Goal: Information Seeking & Learning: Learn about a topic

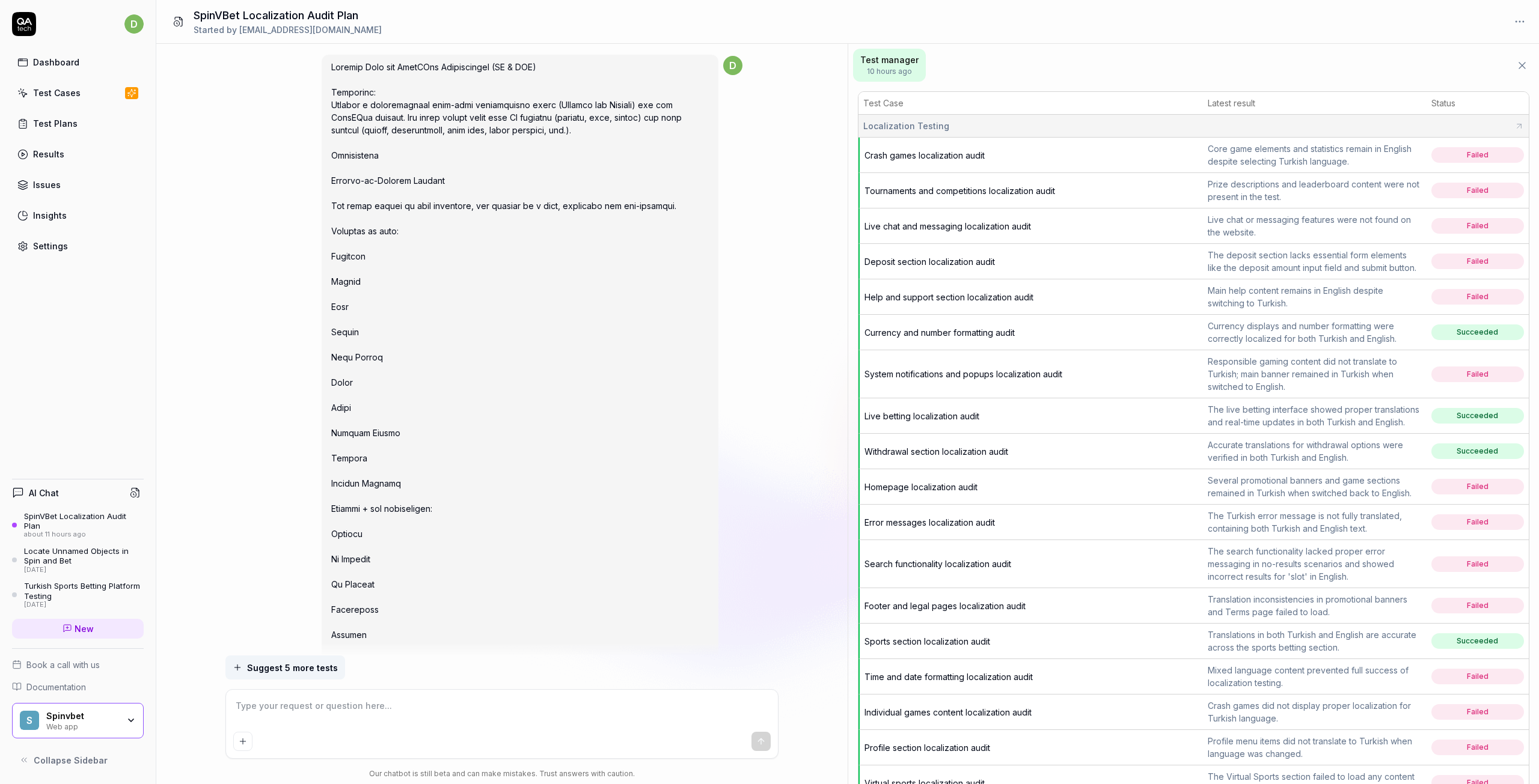
scroll to position [1259, 0]
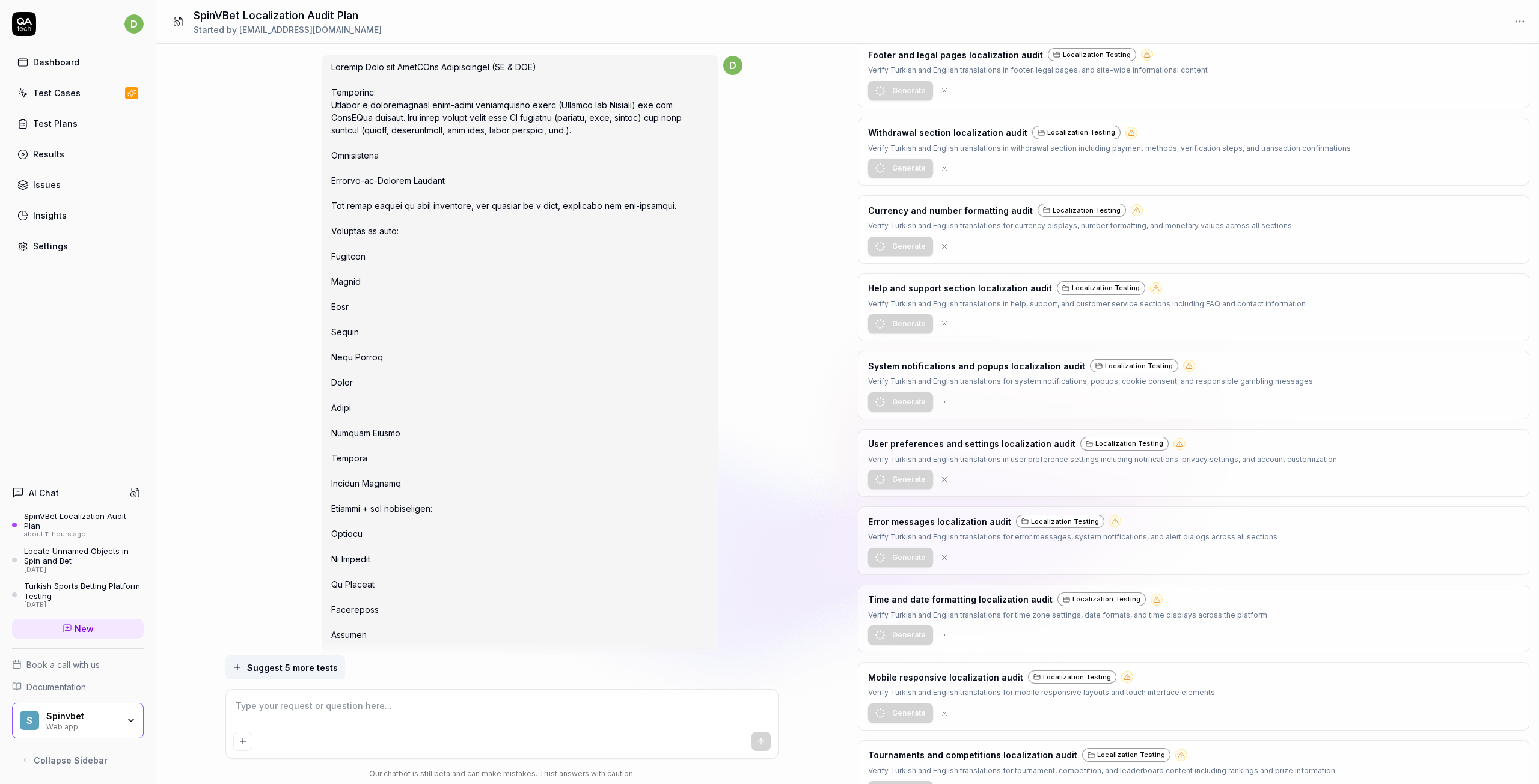
type textarea "*"
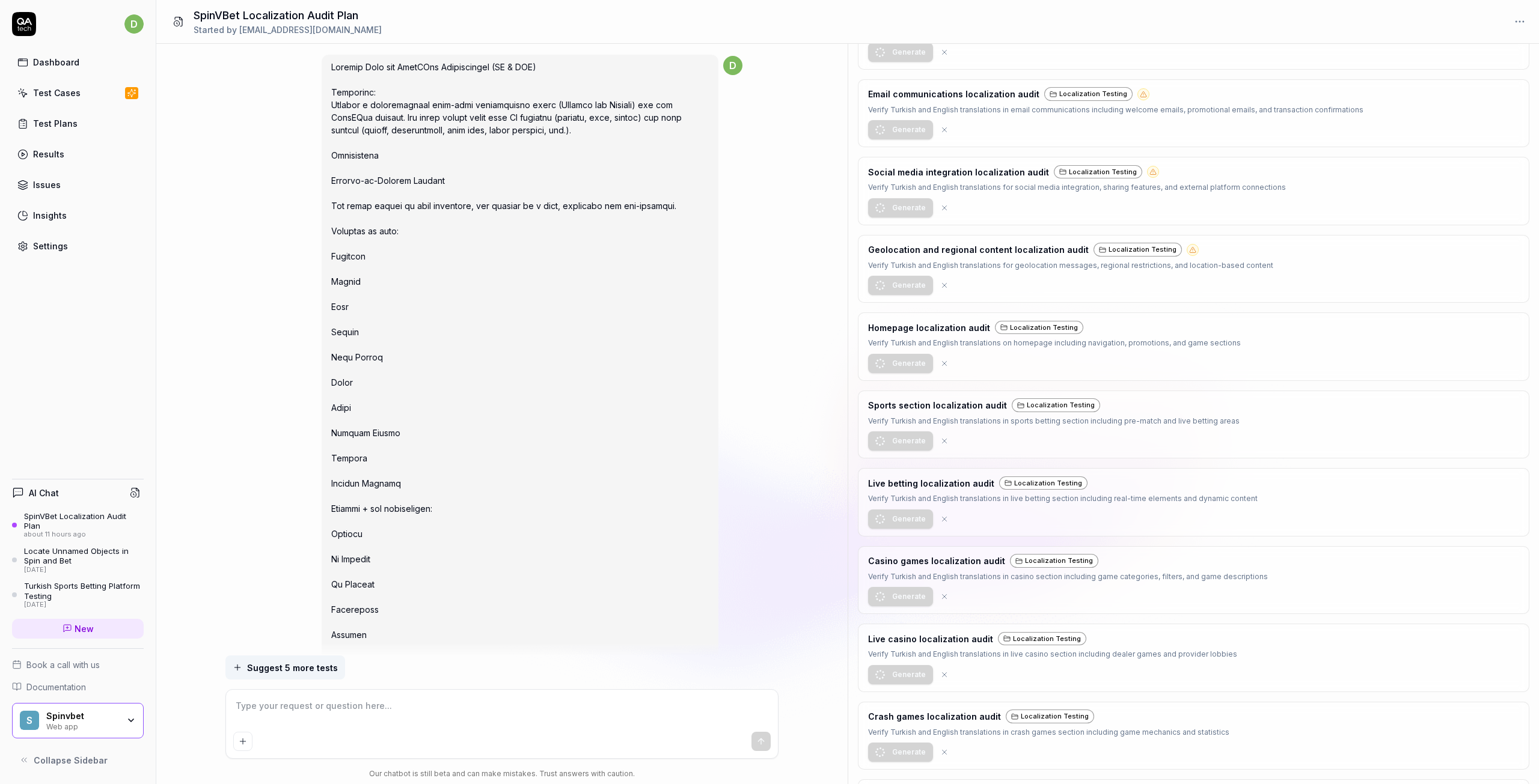
scroll to position [2882, 0]
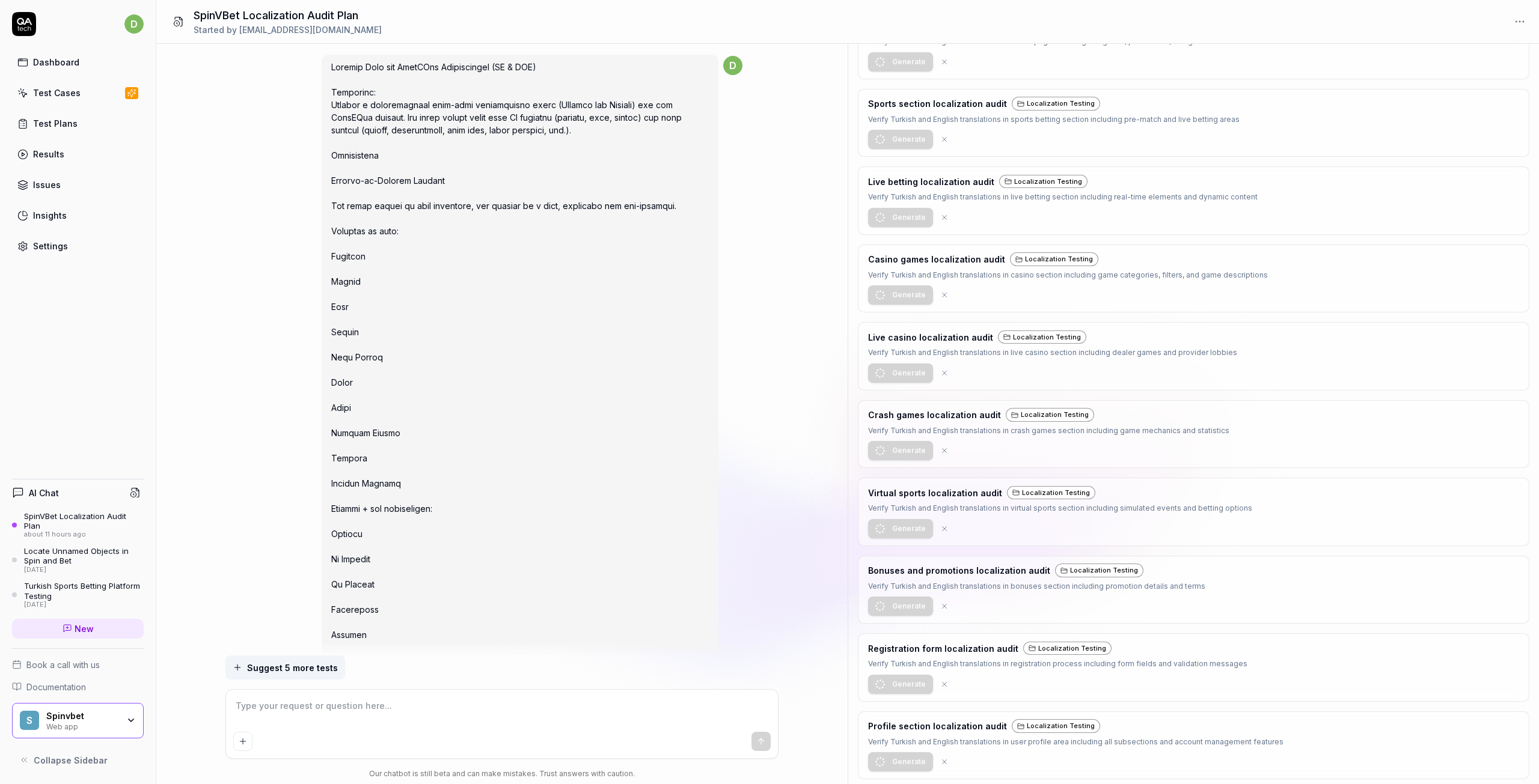
click at [935, 493] on h3 "Virtual sports localization audit" at bounding box center [935, 493] width 134 height 13
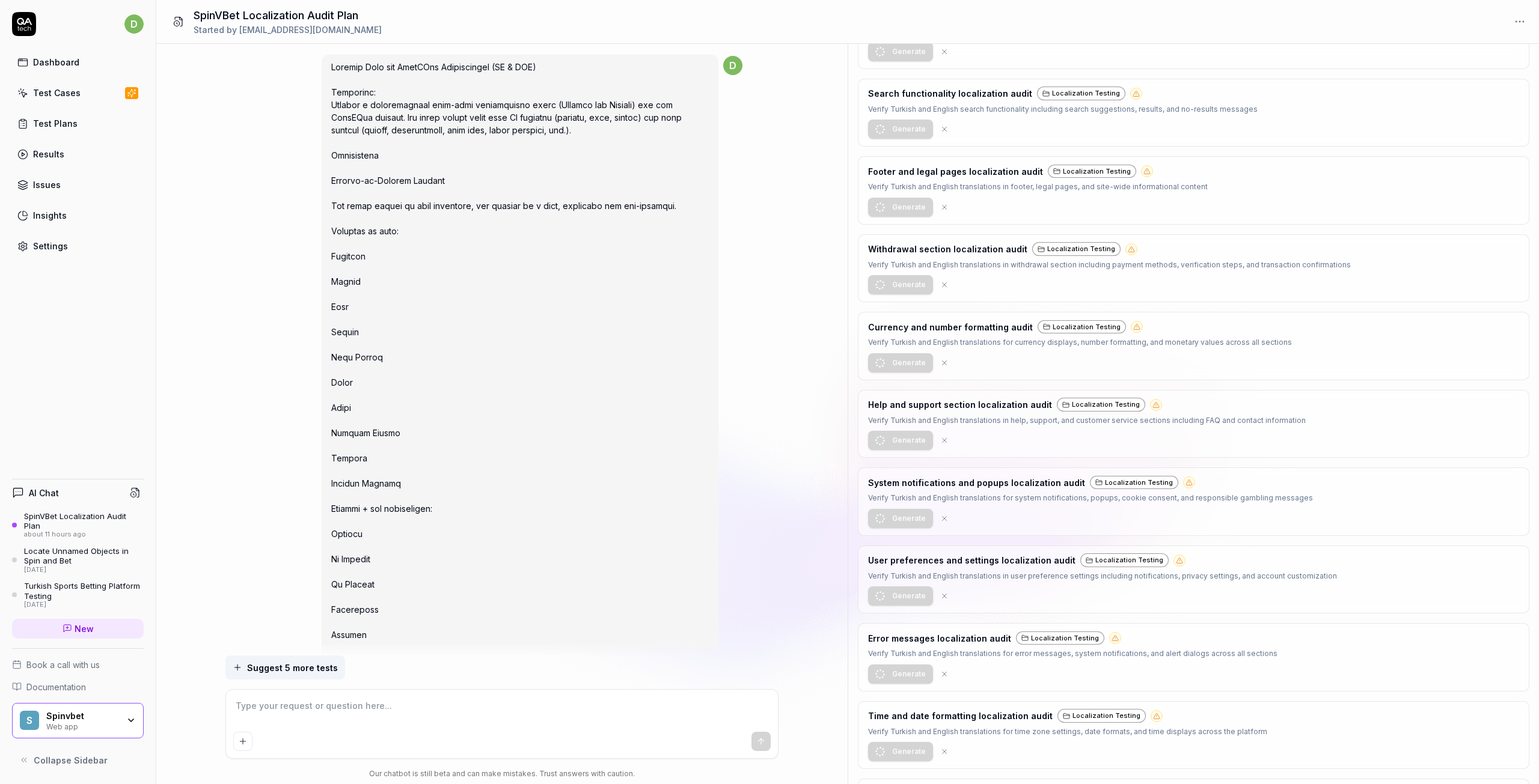
scroll to position [1439, 0]
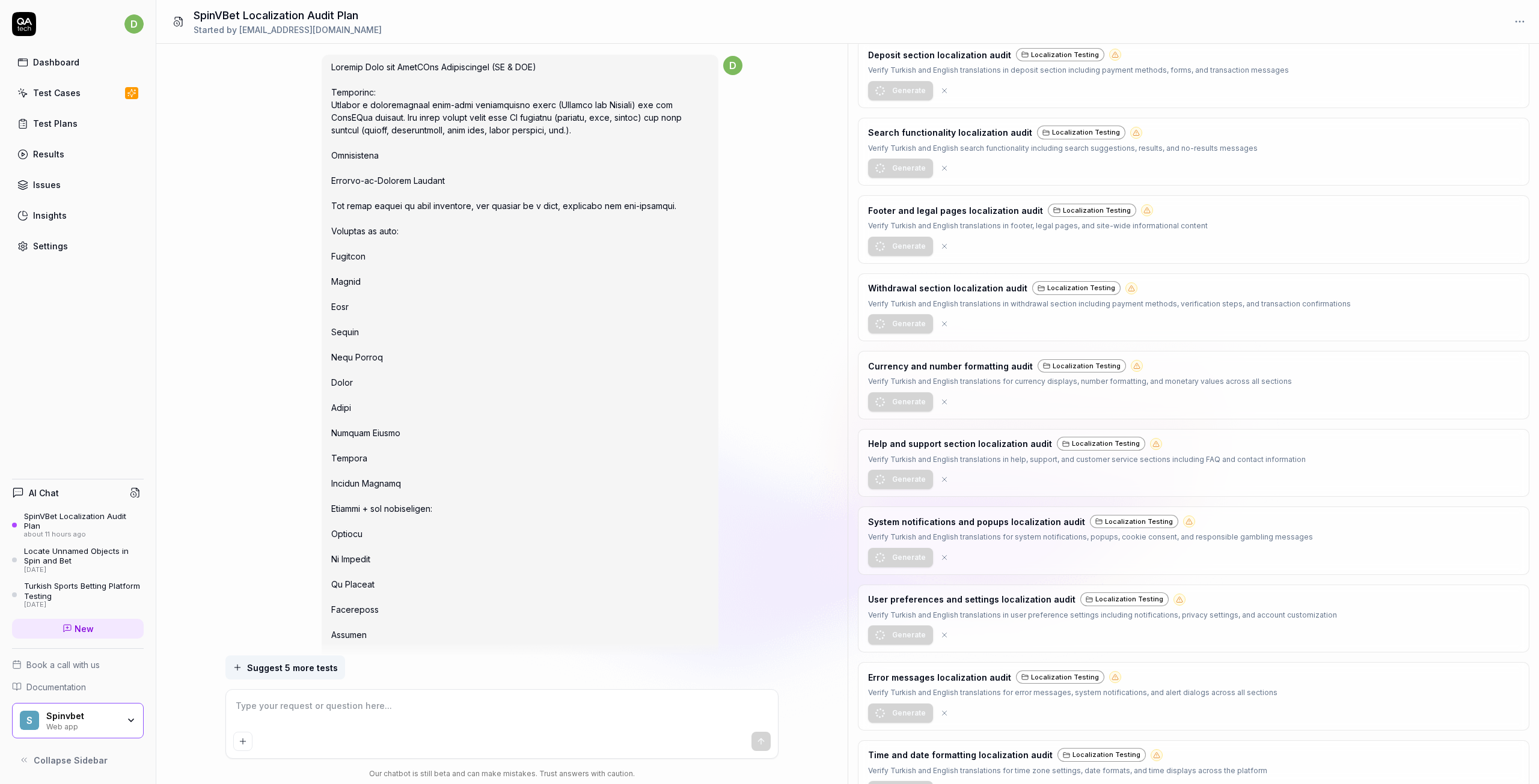
click at [1127, 292] on icon at bounding box center [1131, 288] width 7 height 7
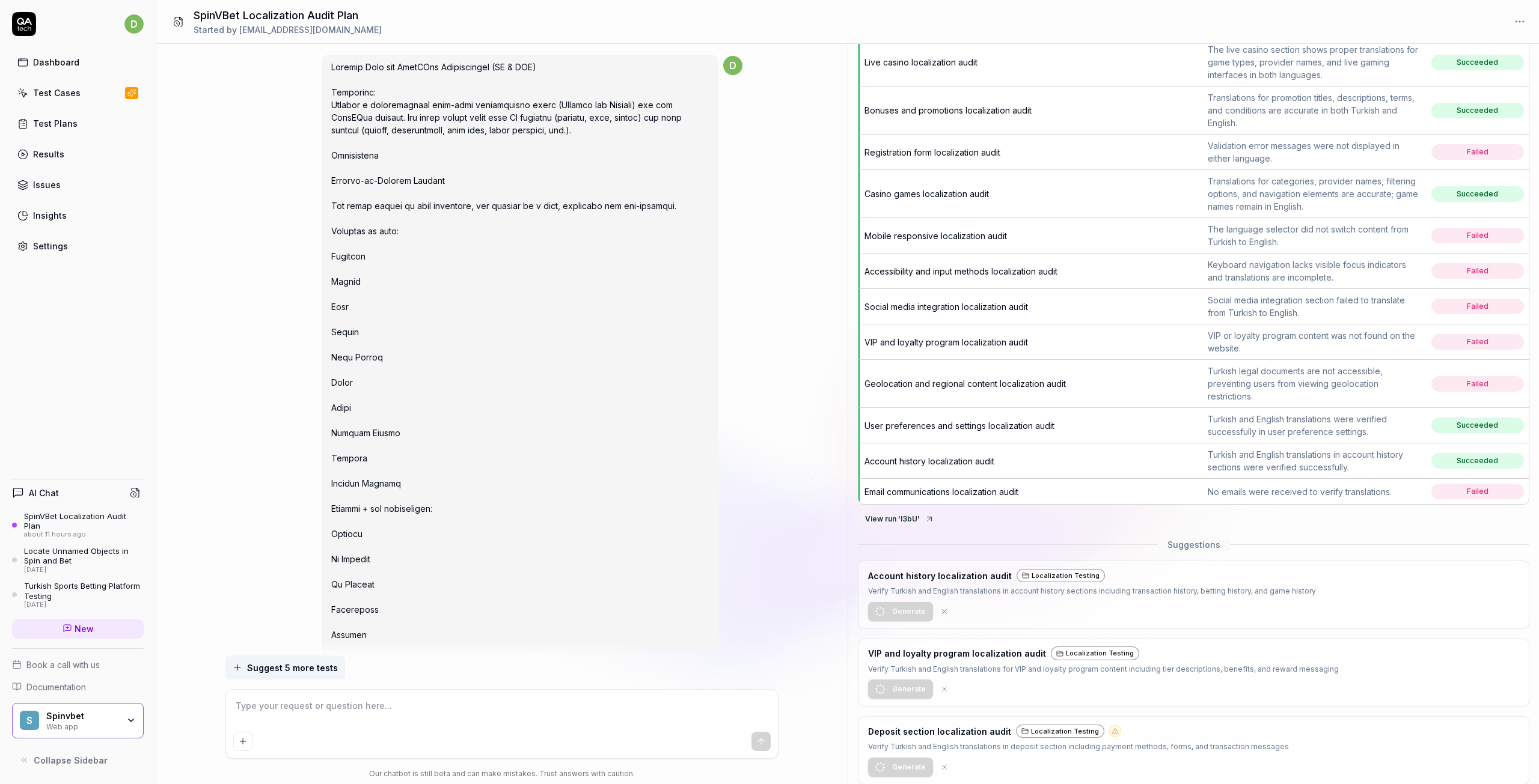
scroll to position [898, 0]
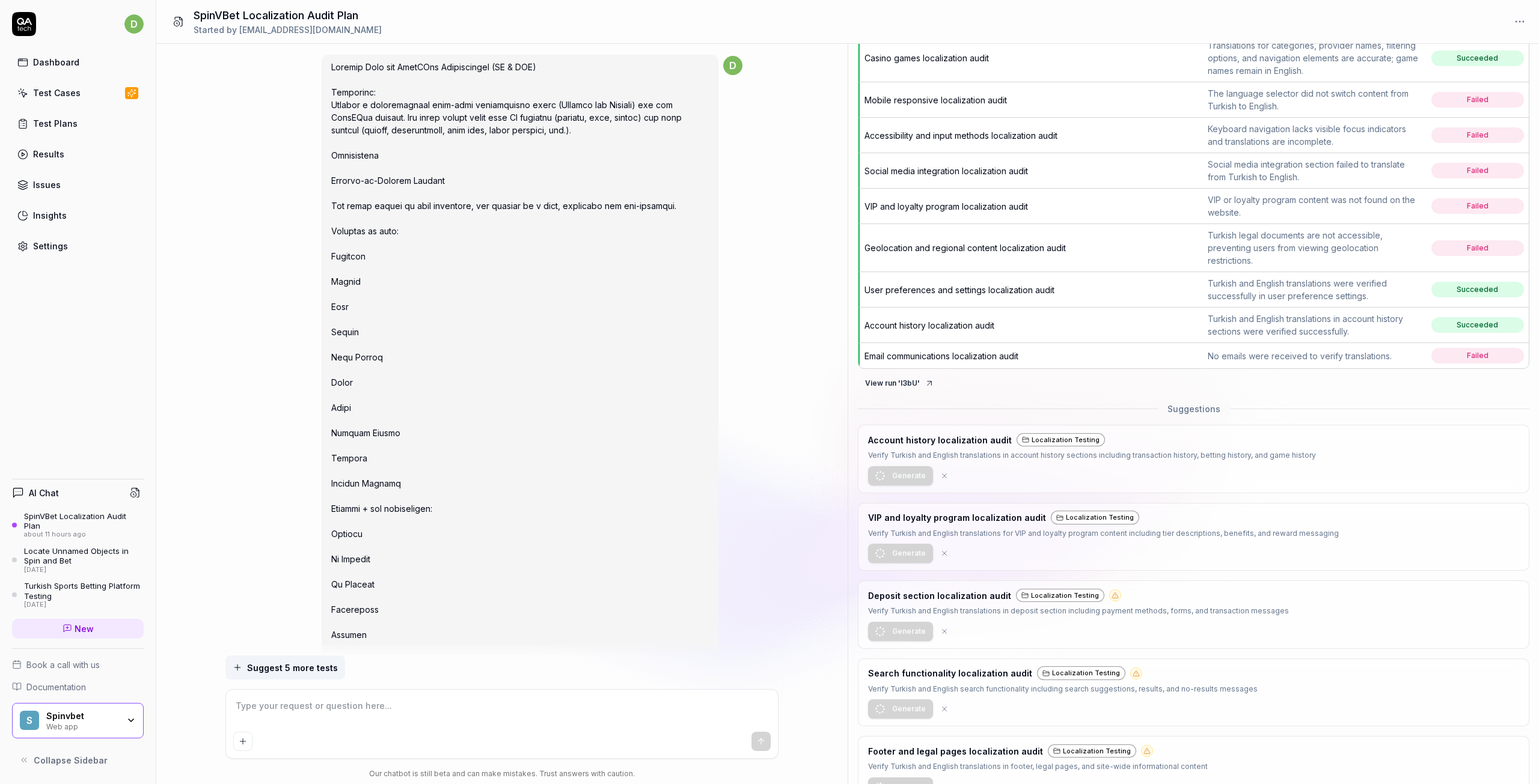
click at [994, 475] on div "Account history localization audit Localization Testing Verify Turkish and Engl…" at bounding box center [1092, 459] width 448 height 53
click at [1028, 447] on div "Localization Testing" at bounding box center [1061, 440] width 89 height 14
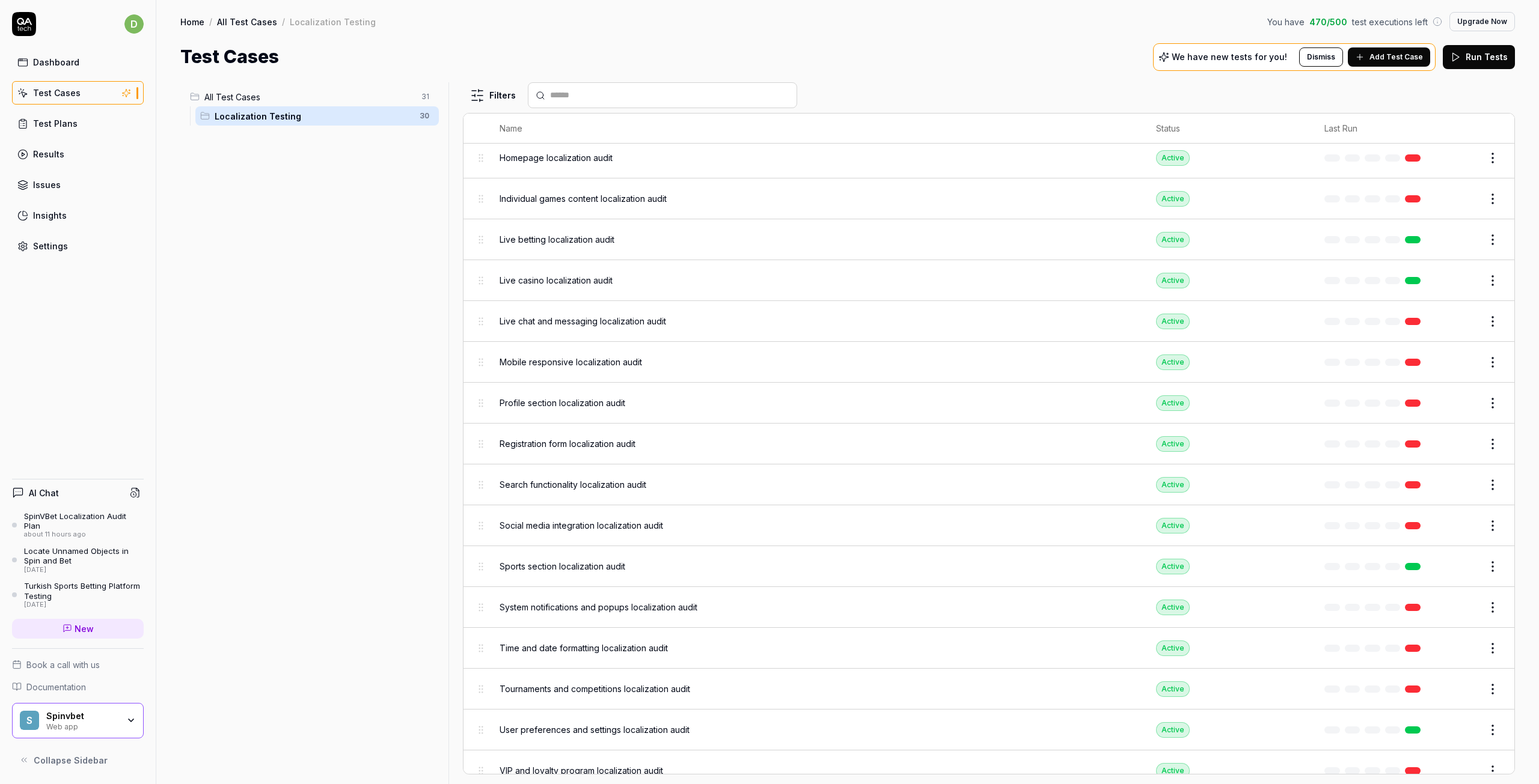
scroll to position [616, 0]
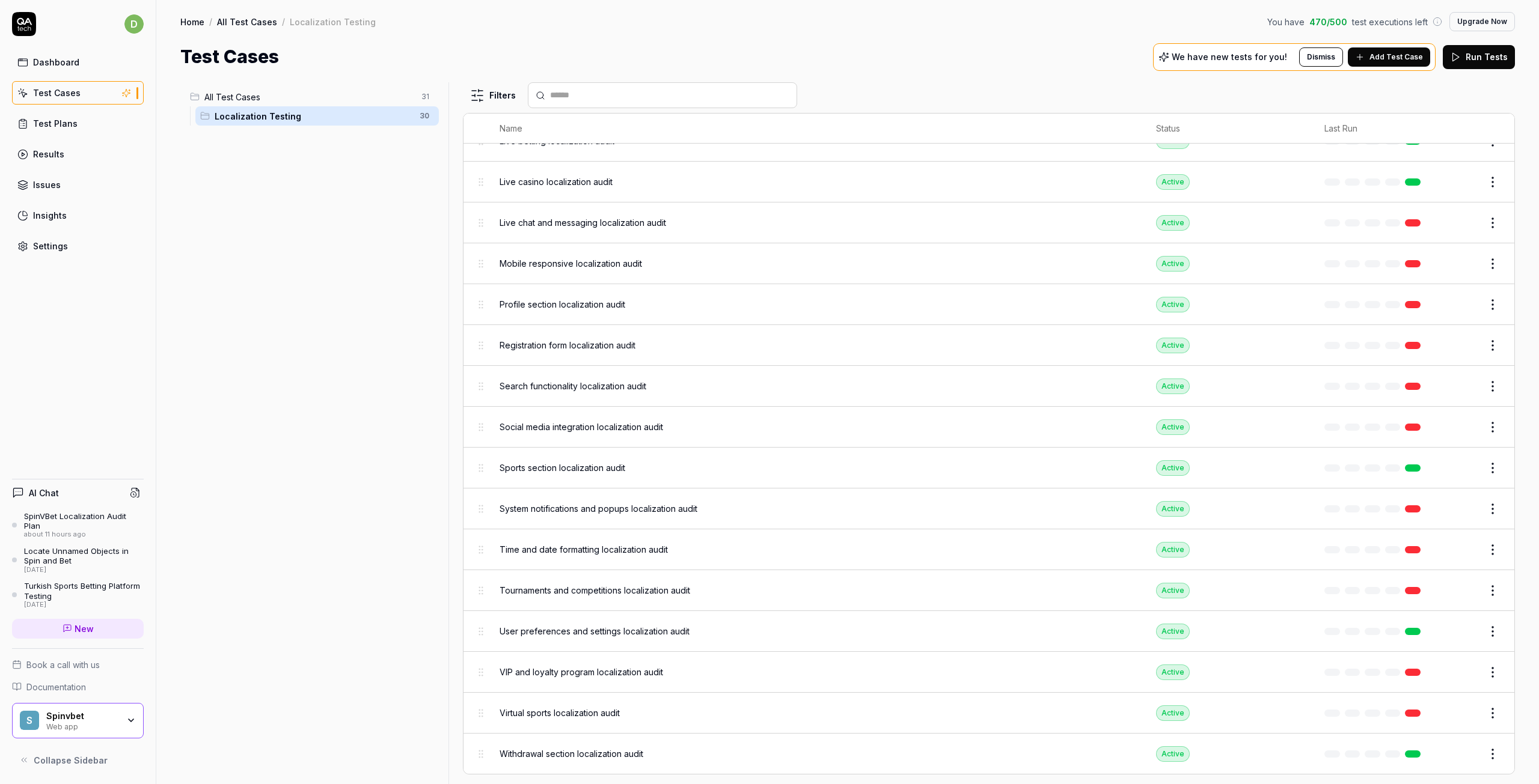
click at [279, 94] on span "All Test Cases" at bounding box center [309, 97] width 209 height 13
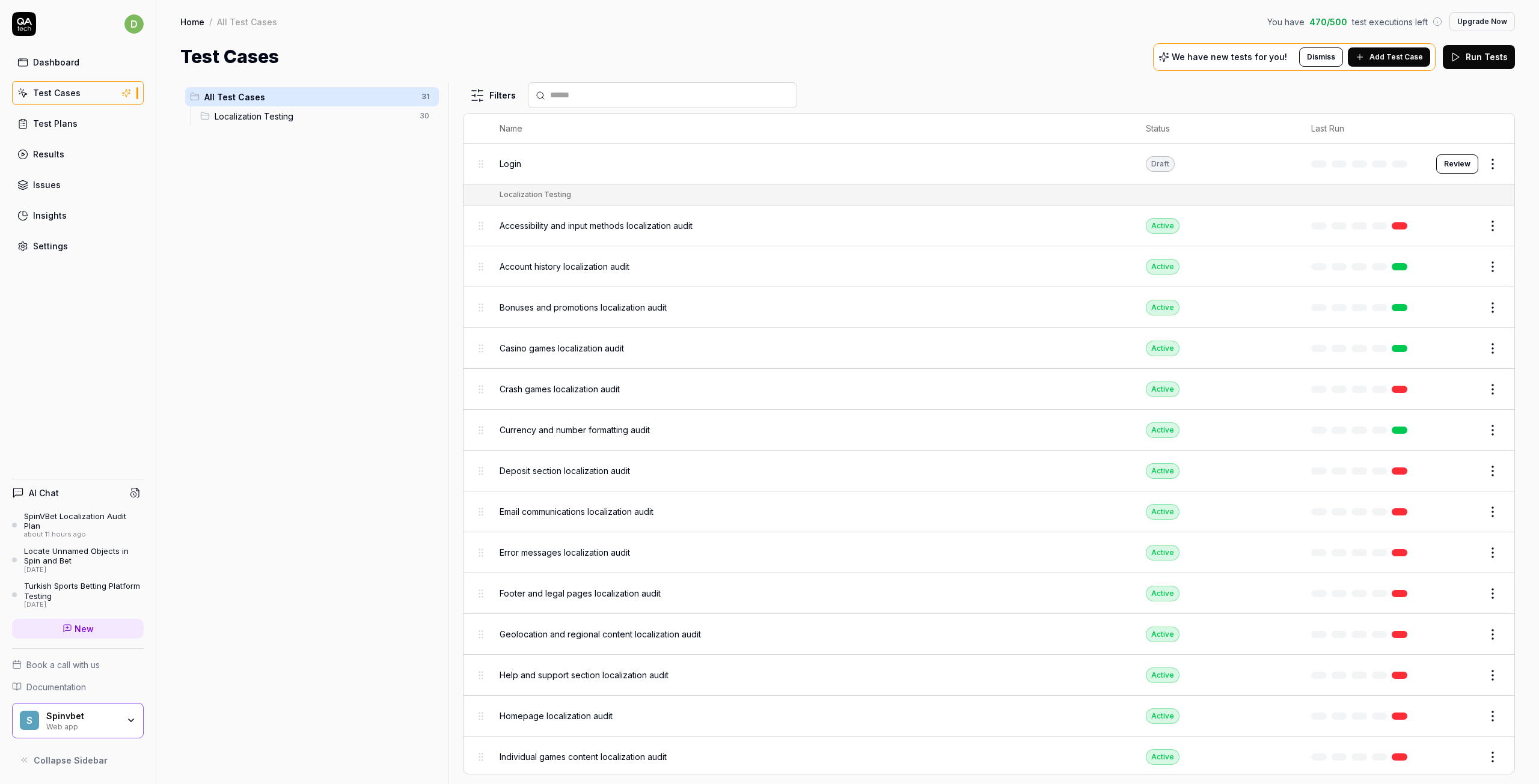
click at [293, 117] on span "Localization Testing" at bounding box center [314, 116] width 198 height 13
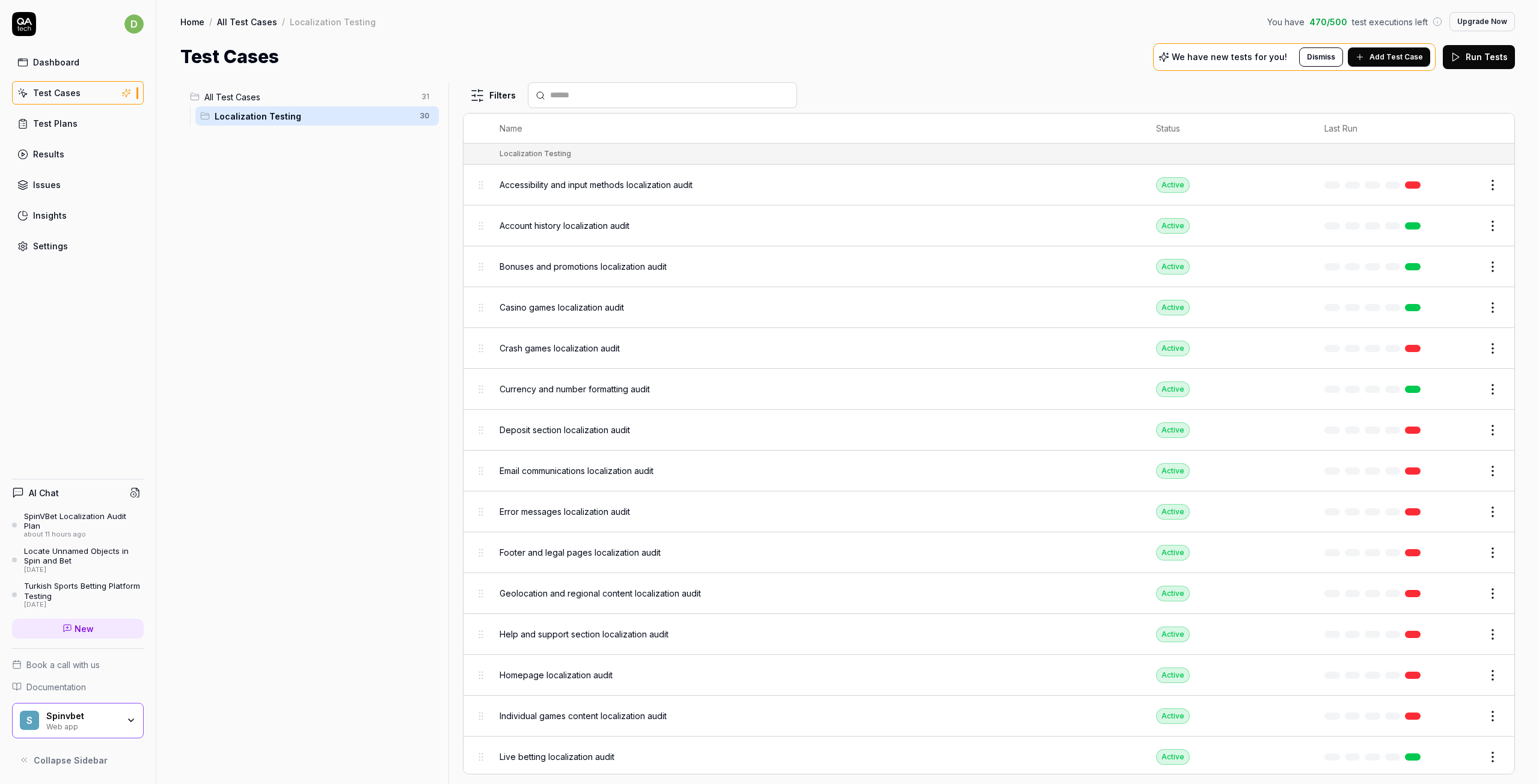
click at [60, 128] on div "Test Plans" at bounding box center [55, 124] width 44 height 13
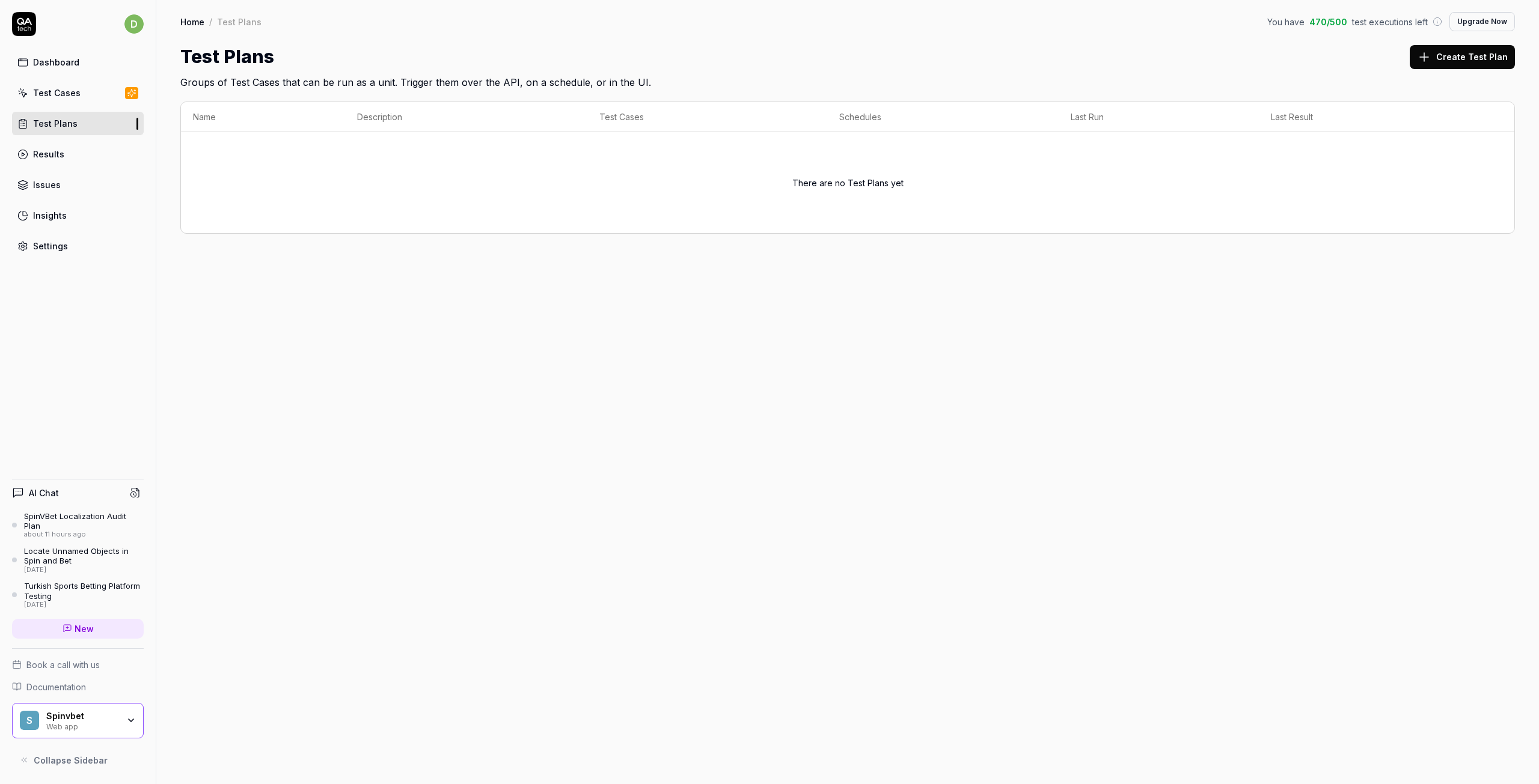
click at [56, 158] on div "Results" at bounding box center [48, 154] width 32 height 13
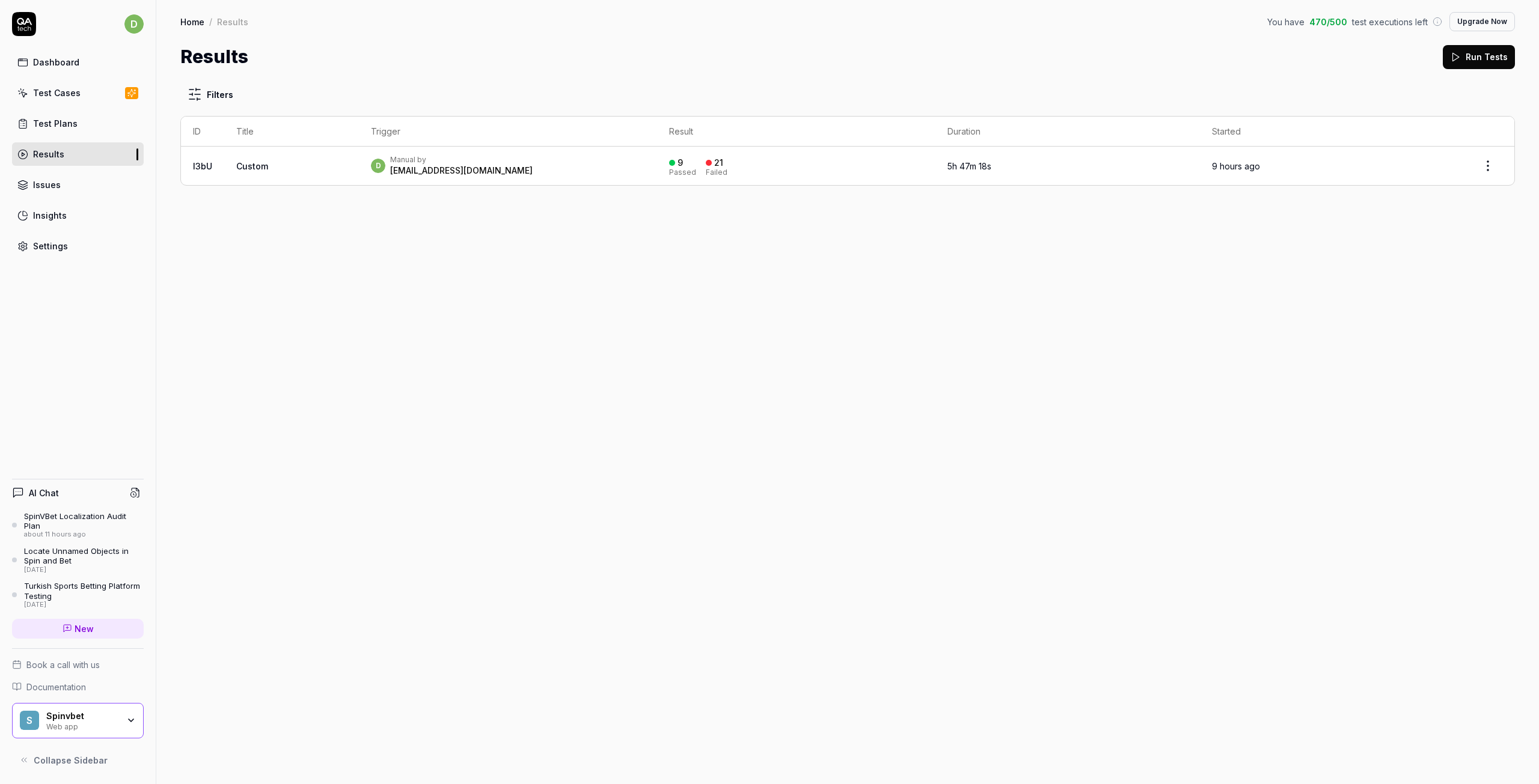
click at [58, 92] on div "Test Cases" at bounding box center [56, 93] width 48 height 13
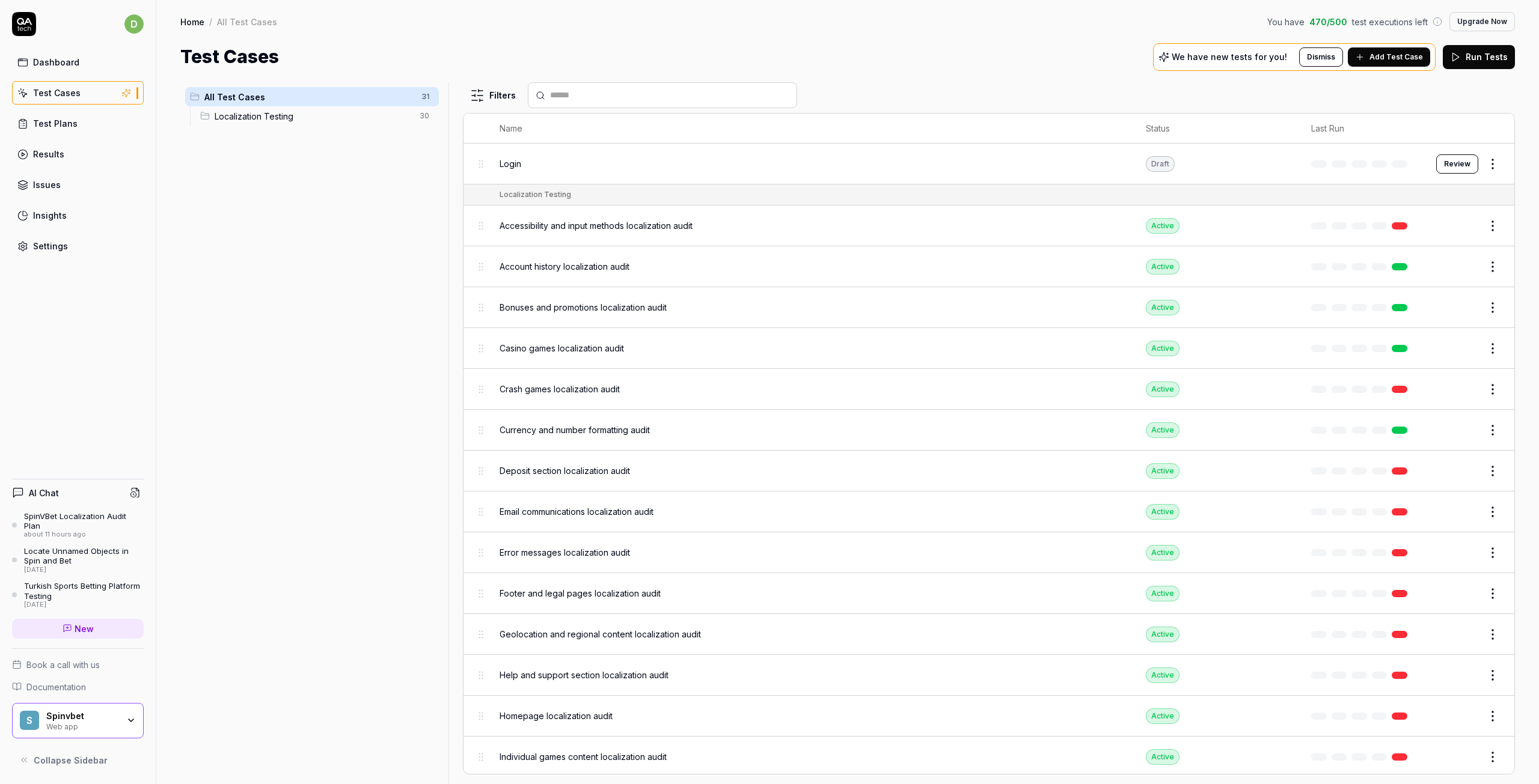
click at [1403, 58] on span "Add Test Case" at bounding box center [1396, 57] width 54 height 11
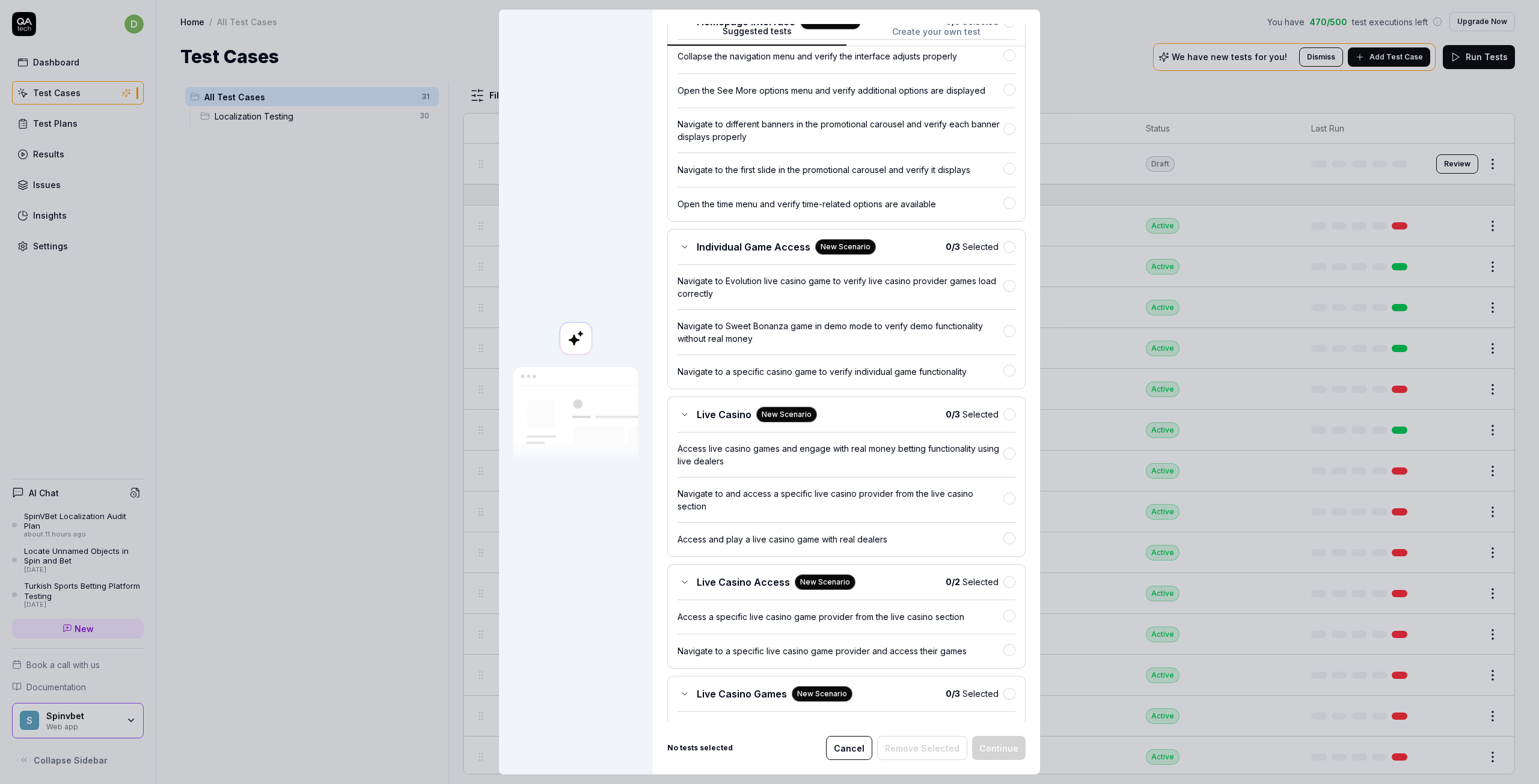
scroll to position [3462, 0]
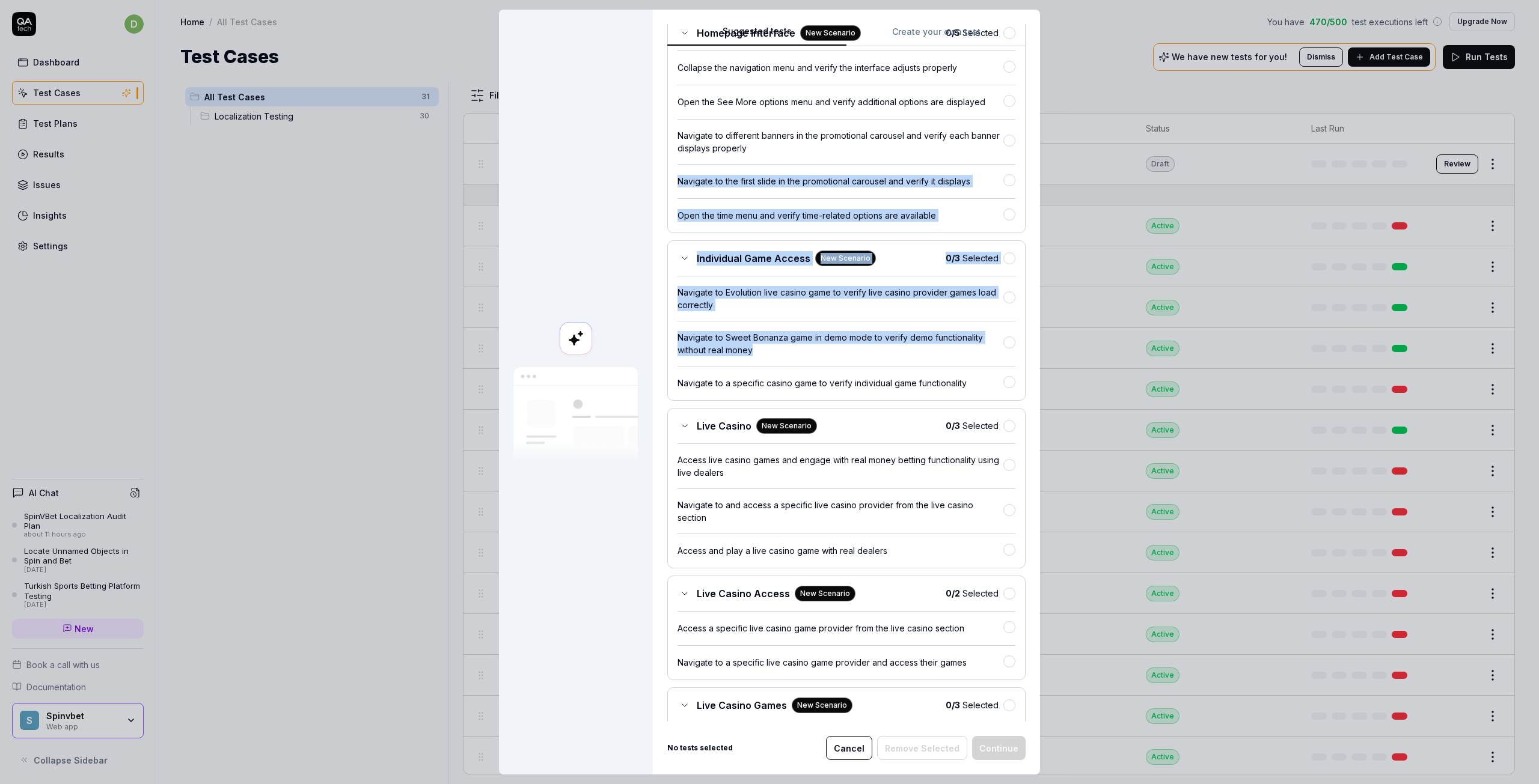
drag, startPoint x: 1022, startPoint y: 383, endPoint x: 1008, endPoint y: 192, distance: 191.5
click at [1015, 154] on div "Suggested tests Create your own test Select tests Our AI discovered the followi…" at bounding box center [846, 392] width 387 height 765
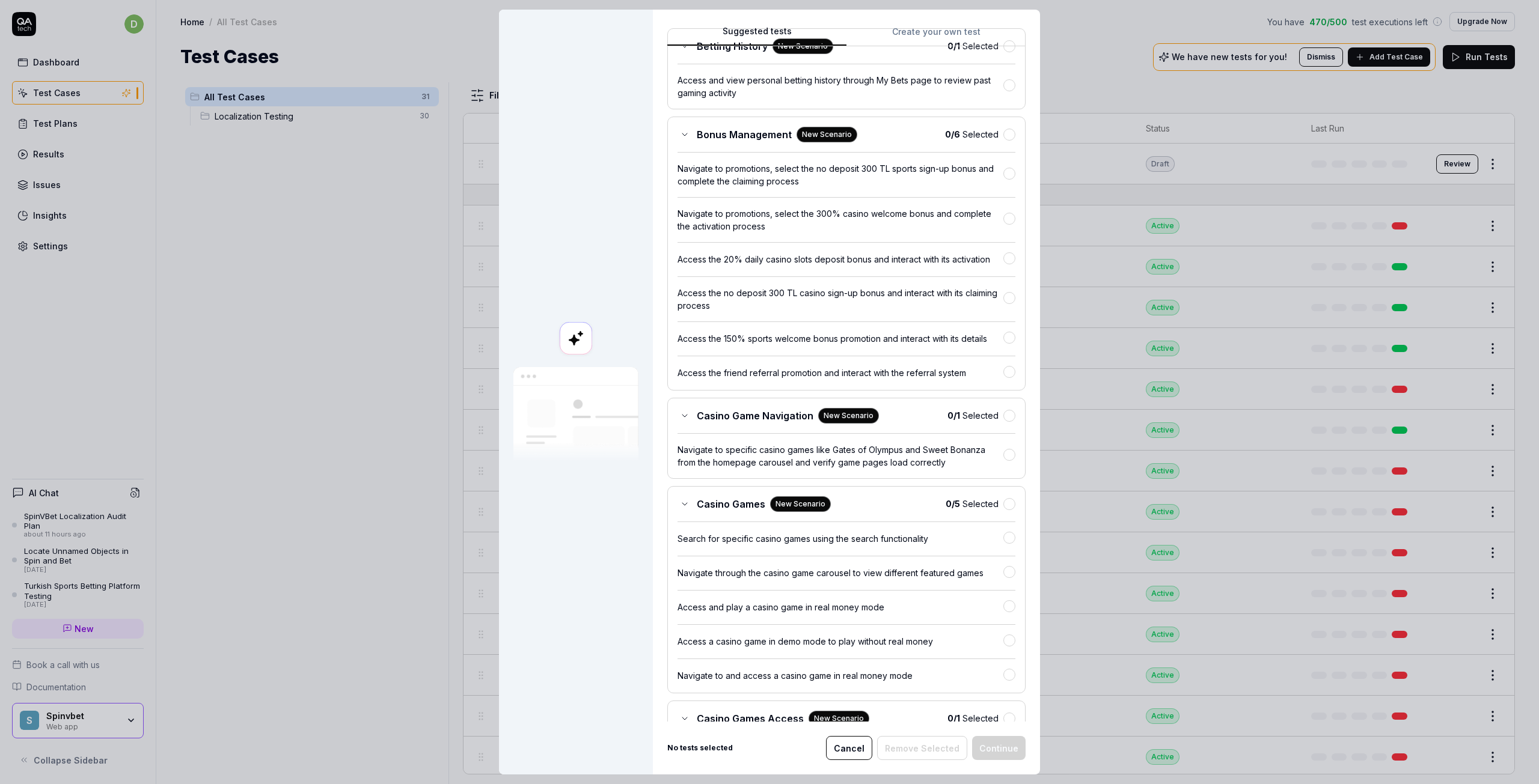
scroll to position [0, 0]
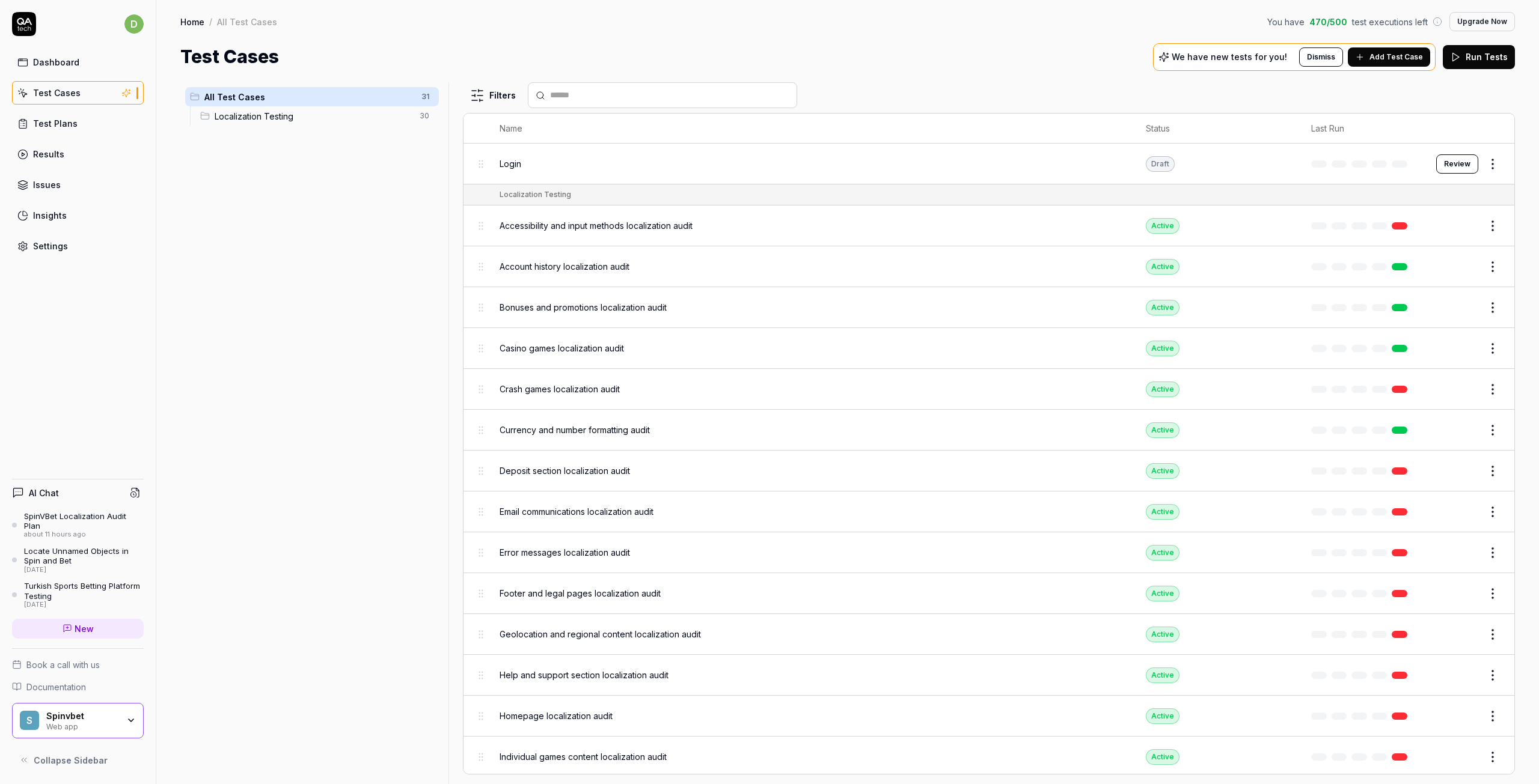
click at [73, 121] on div "Test Plans" at bounding box center [55, 124] width 44 height 13
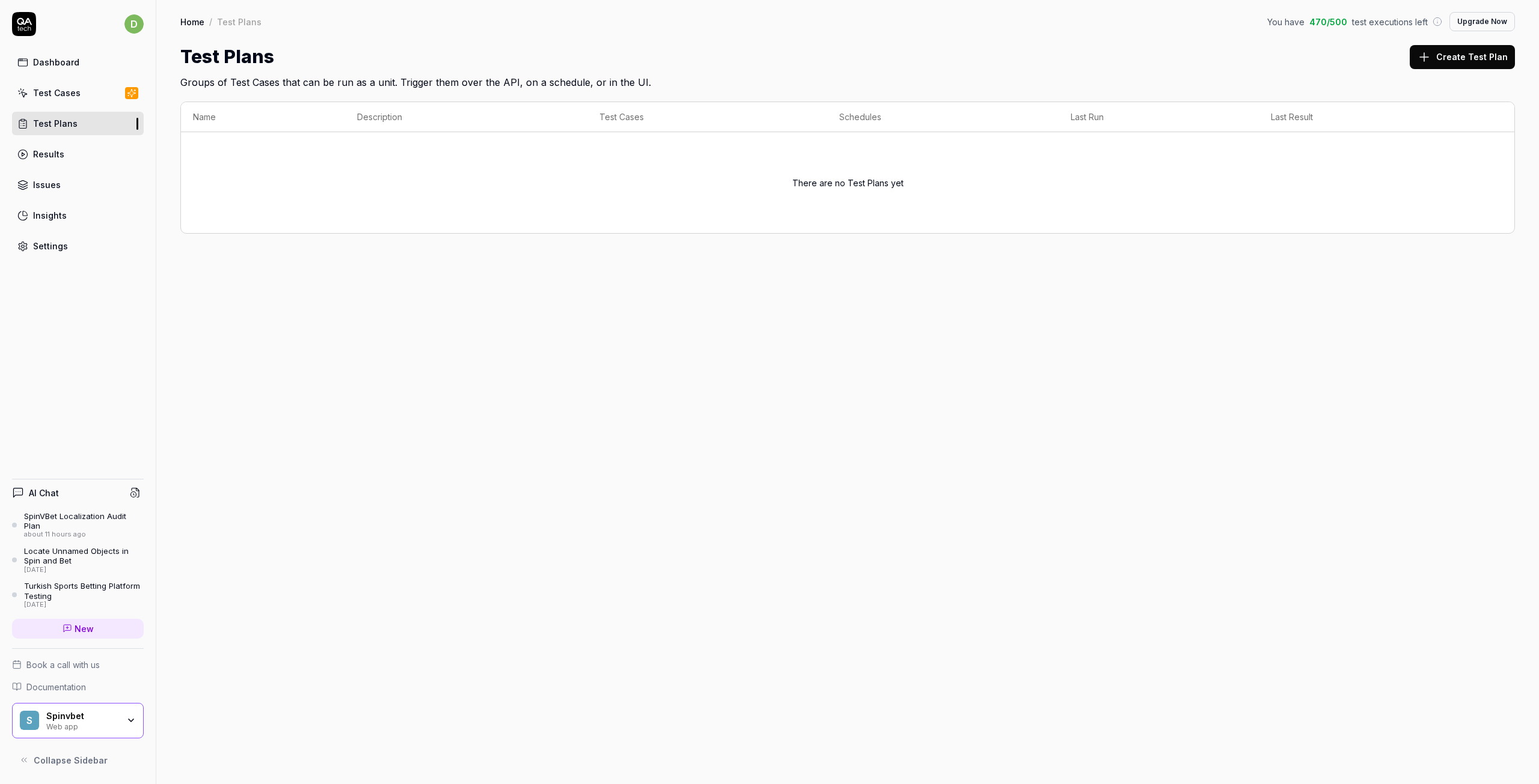
click at [69, 195] on link "Issues" at bounding box center [78, 185] width 132 height 23
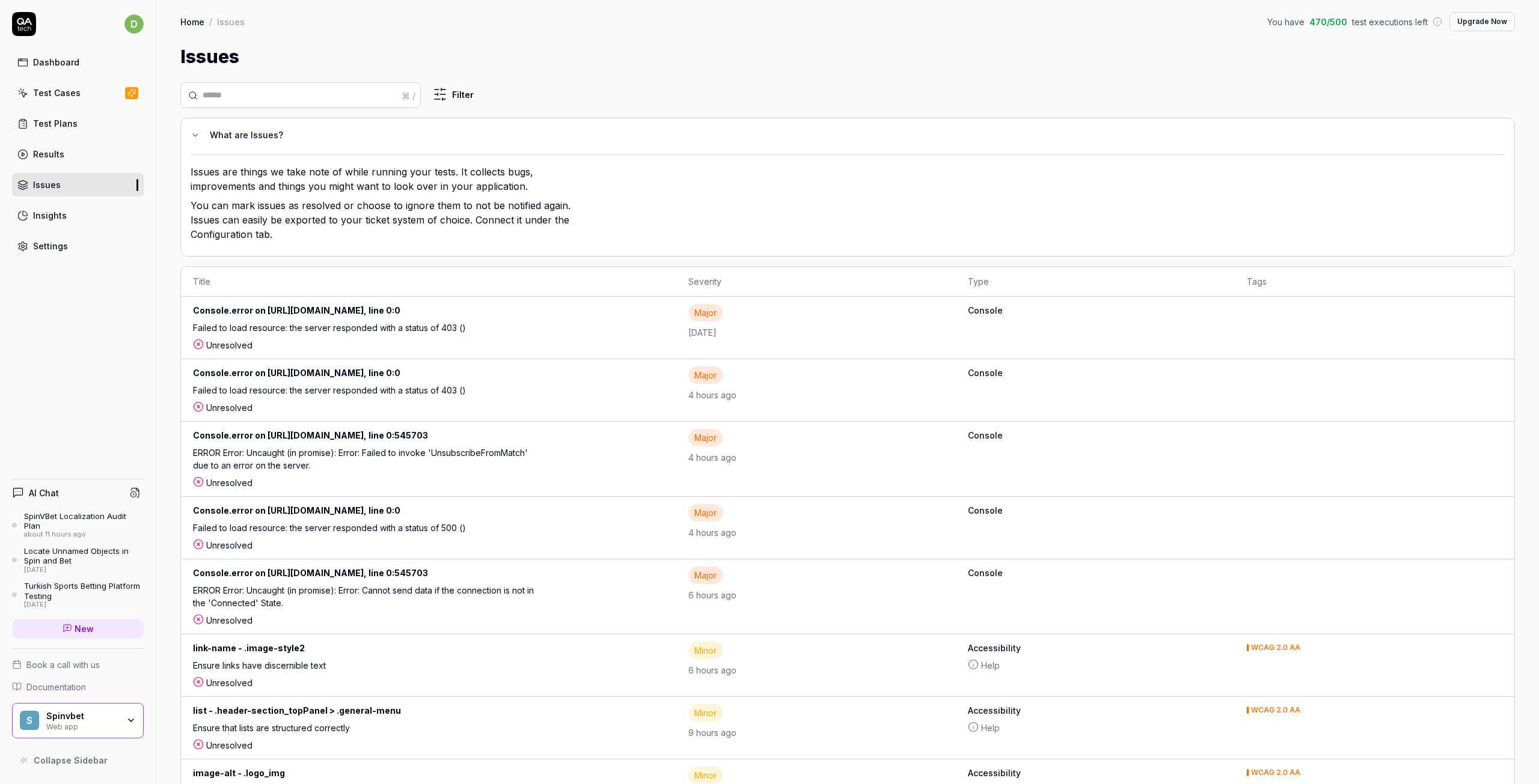
click at [50, 221] on div "Insights" at bounding box center [50, 215] width 34 height 13
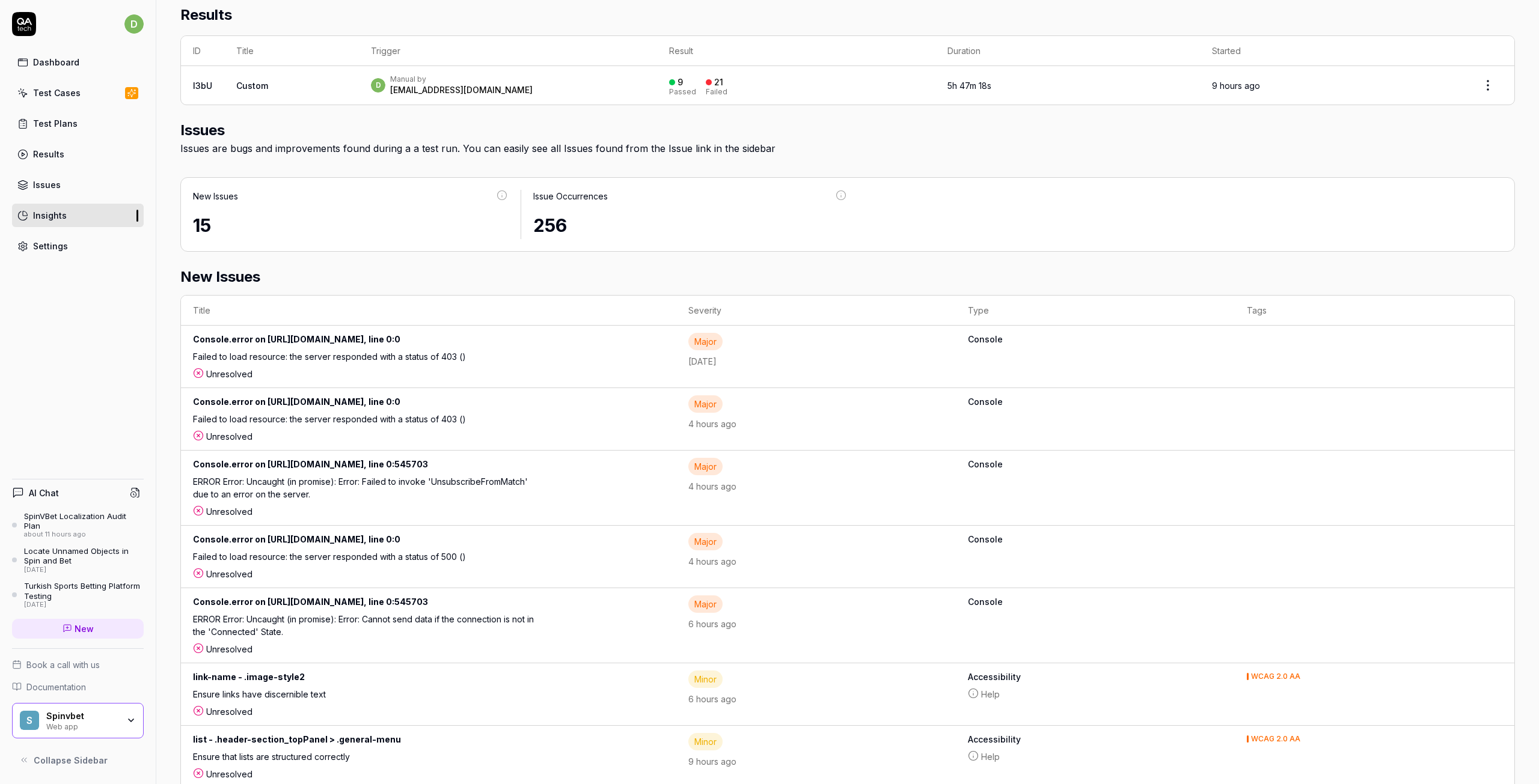
scroll to position [481, 0]
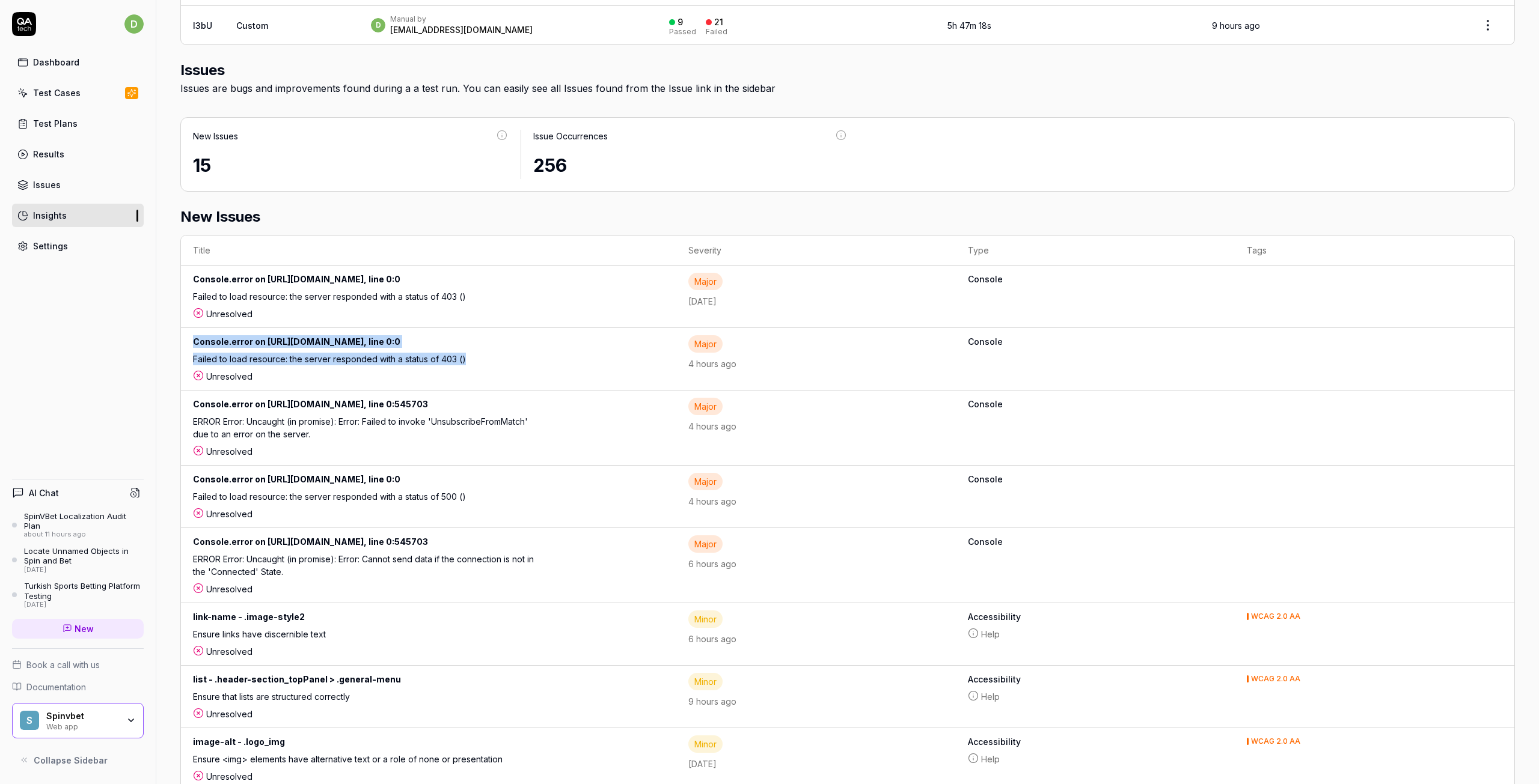
drag, startPoint x: 1172, startPoint y: 279, endPoint x: 640, endPoint y: 347, distance: 536.3
click at [640, 367] on tbody "Console.error on https://spinvbet.com/assets/128/images/footer-menu/, line 0:0 …" at bounding box center [847, 753] width 1334 height 975
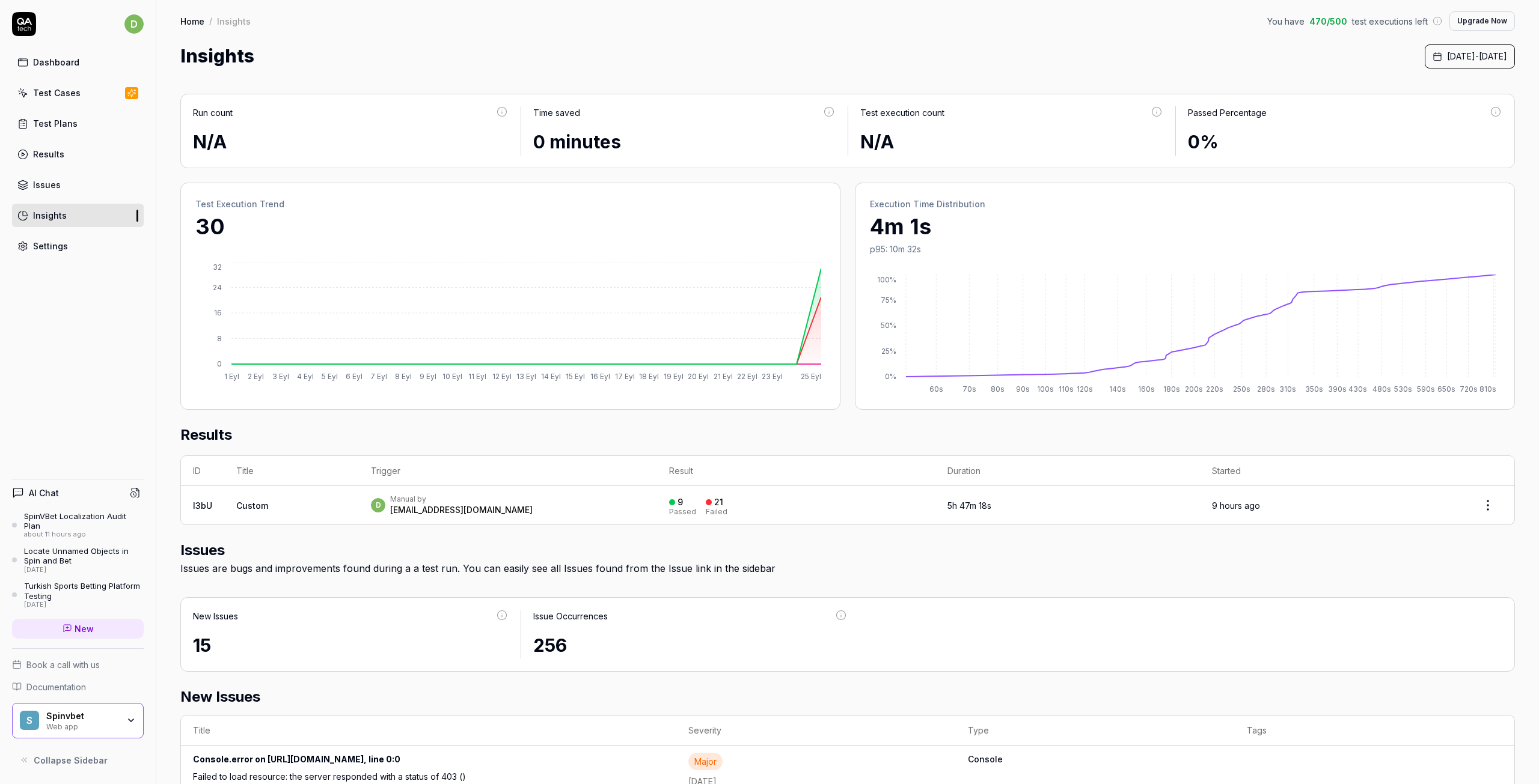
scroll to position [0, 0]
click at [835, 617] on icon at bounding box center [841, 616] width 11 height 11
click at [542, 644] on div "256" at bounding box center [690, 646] width 315 height 27
click at [556, 610] on div "New Issues 15 Issue Occurrences 256" at bounding box center [847, 635] width 1334 height 75
click at [79, 553] on div "Locate Unnamed Objects in Spin and Bet" at bounding box center [84, 556] width 120 height 20
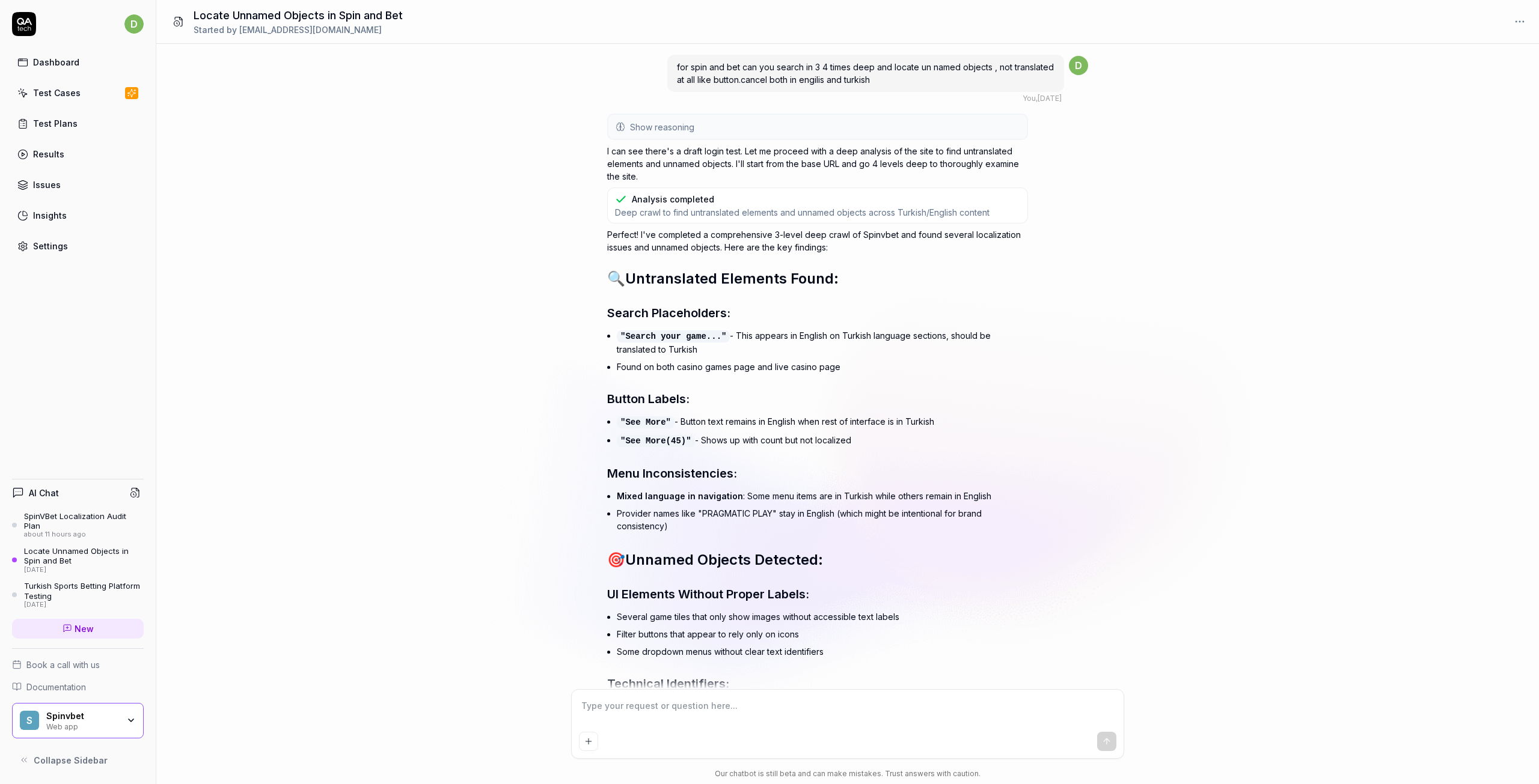
scroll to position [18104, 0]
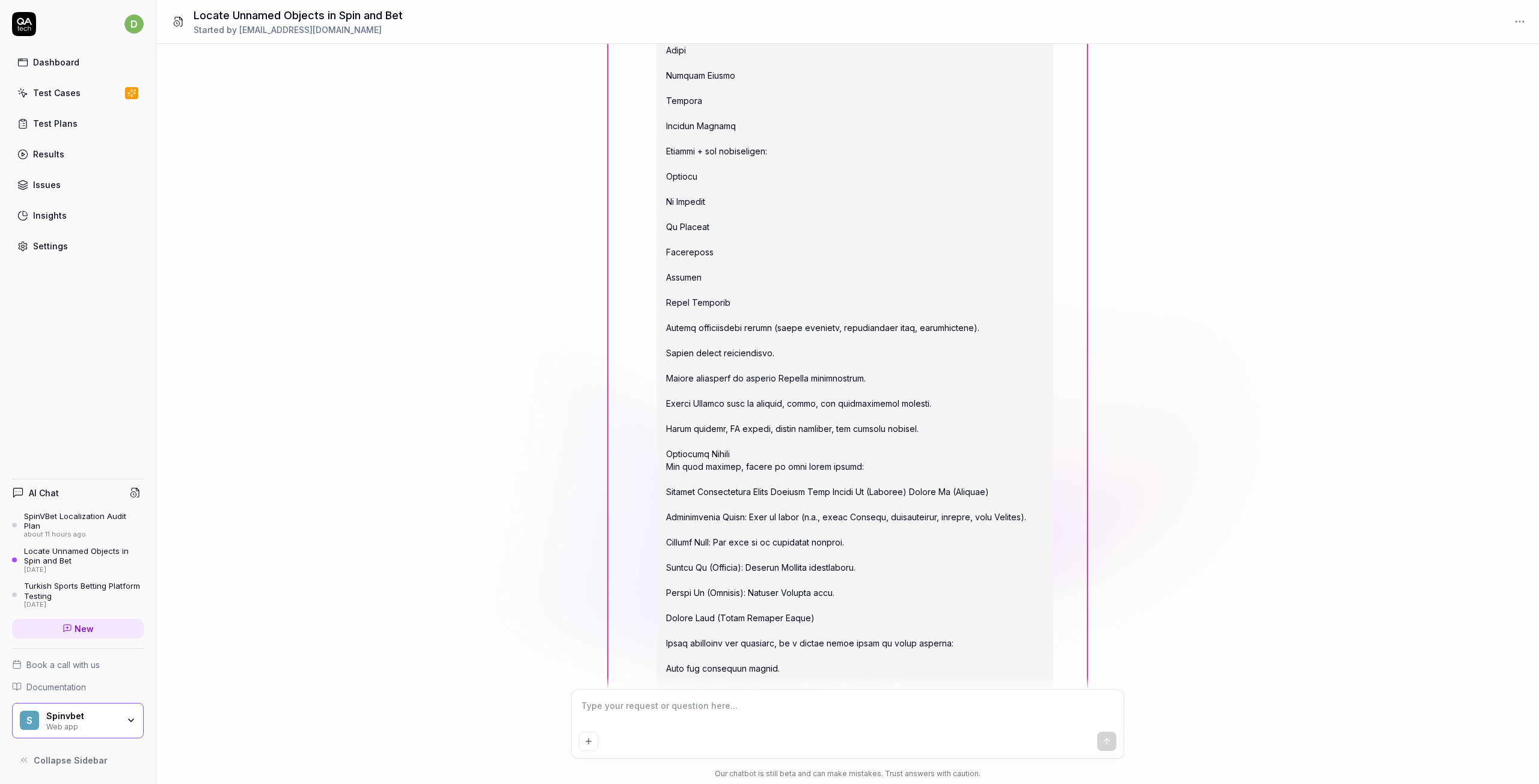
click at [82, 534] on div "about 11 hours ago" at bounding box center [84, 535] width 120 height 9
type textarea "*"
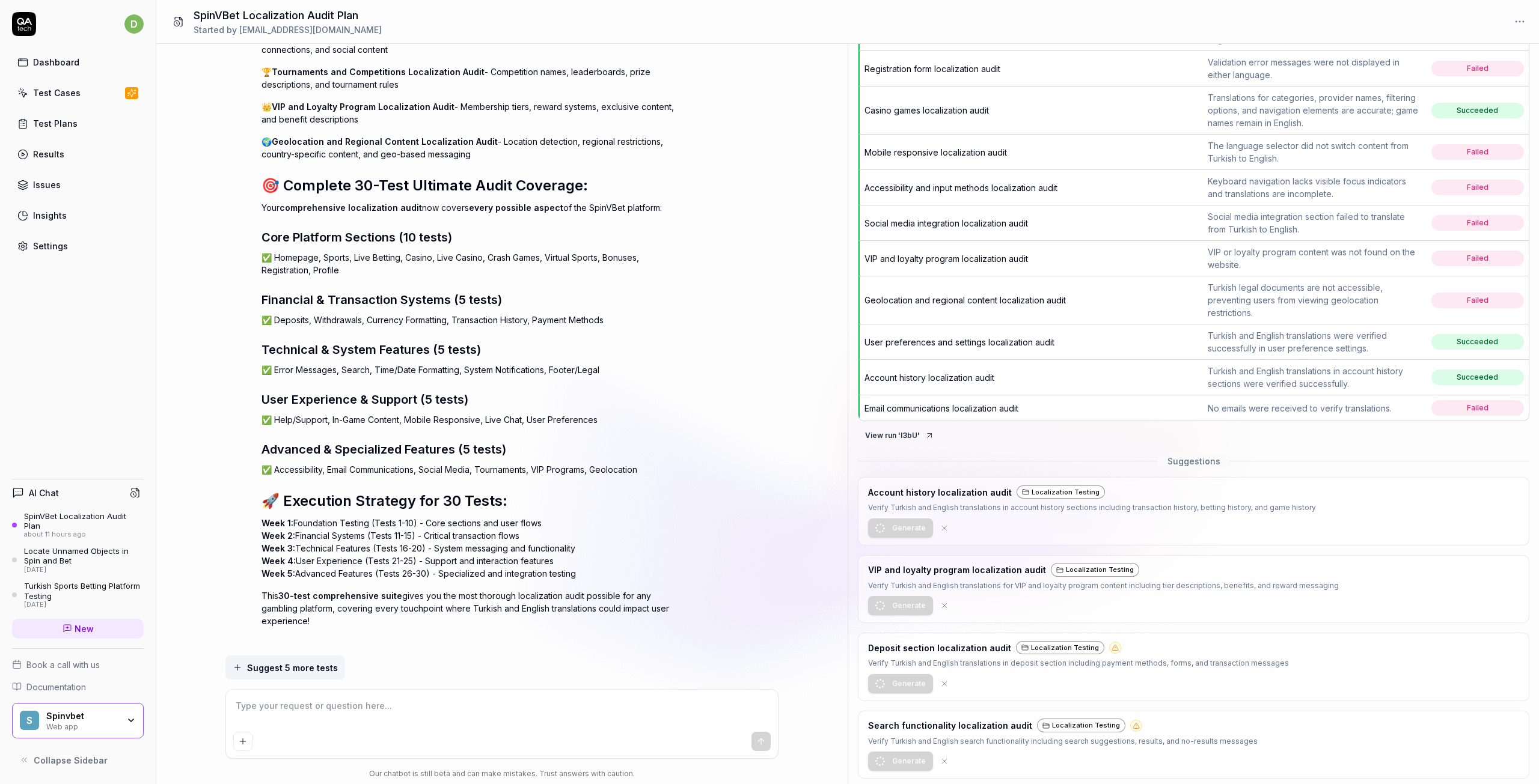
scroll to position [841, 0]
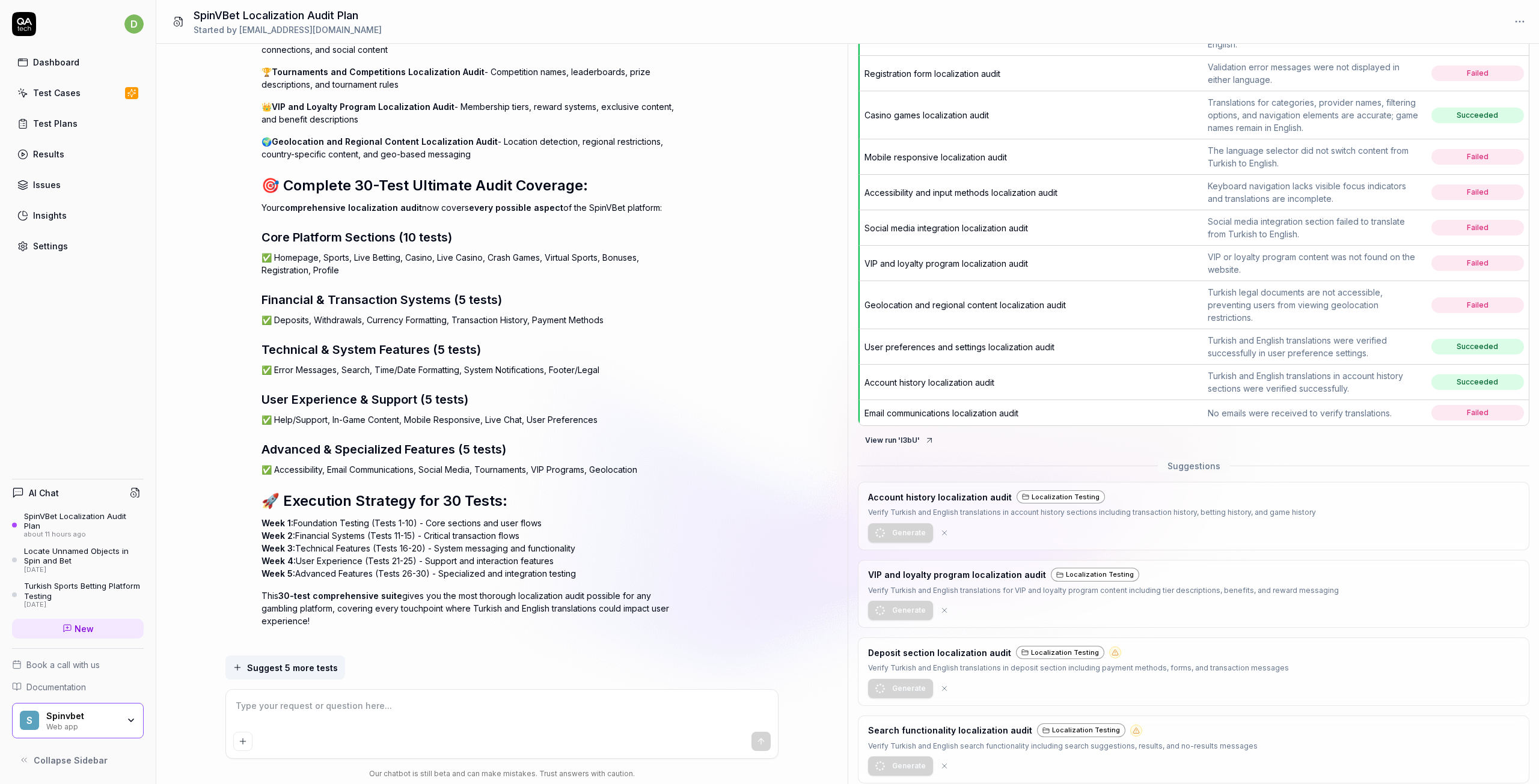
click at [949, 518] on div "Account history localization audit Localization Testing Verify Turkish and Engl…" at bounding box center [1092, 504] width 448 height 29
drag, startPoint x: 949, startPoint y: 518, endPoint x: 945, endPoint y: 526, distance: 8.9
click at [949, 519] on div "Account history localization audit Localization Testing Verify Turkish and Engl…" at bounding box center [1092, 504] width 448 height 29
drag, startPoint x: 898, startPoint y: 526, endPoint x: 1357, endPoint y: 526, distance: 459.0
click at [1357, 526] on div "Account history localization audit Localization Testing Verify Turkish and Engl…" at bounding box center [1194, 516] width 671 height 68
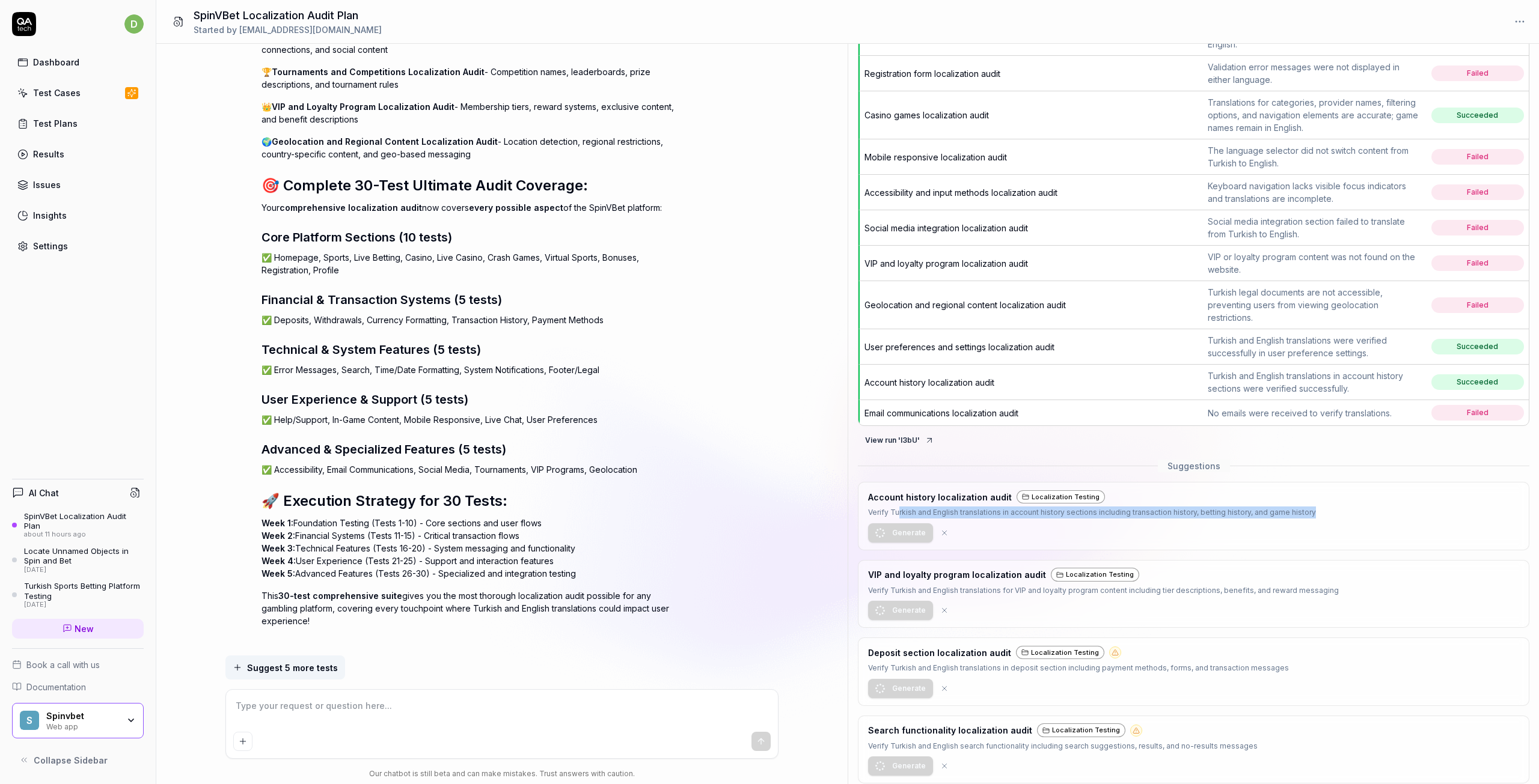
click at [126, 93] on icon at bounding box center [132, 93] width 11 height 9
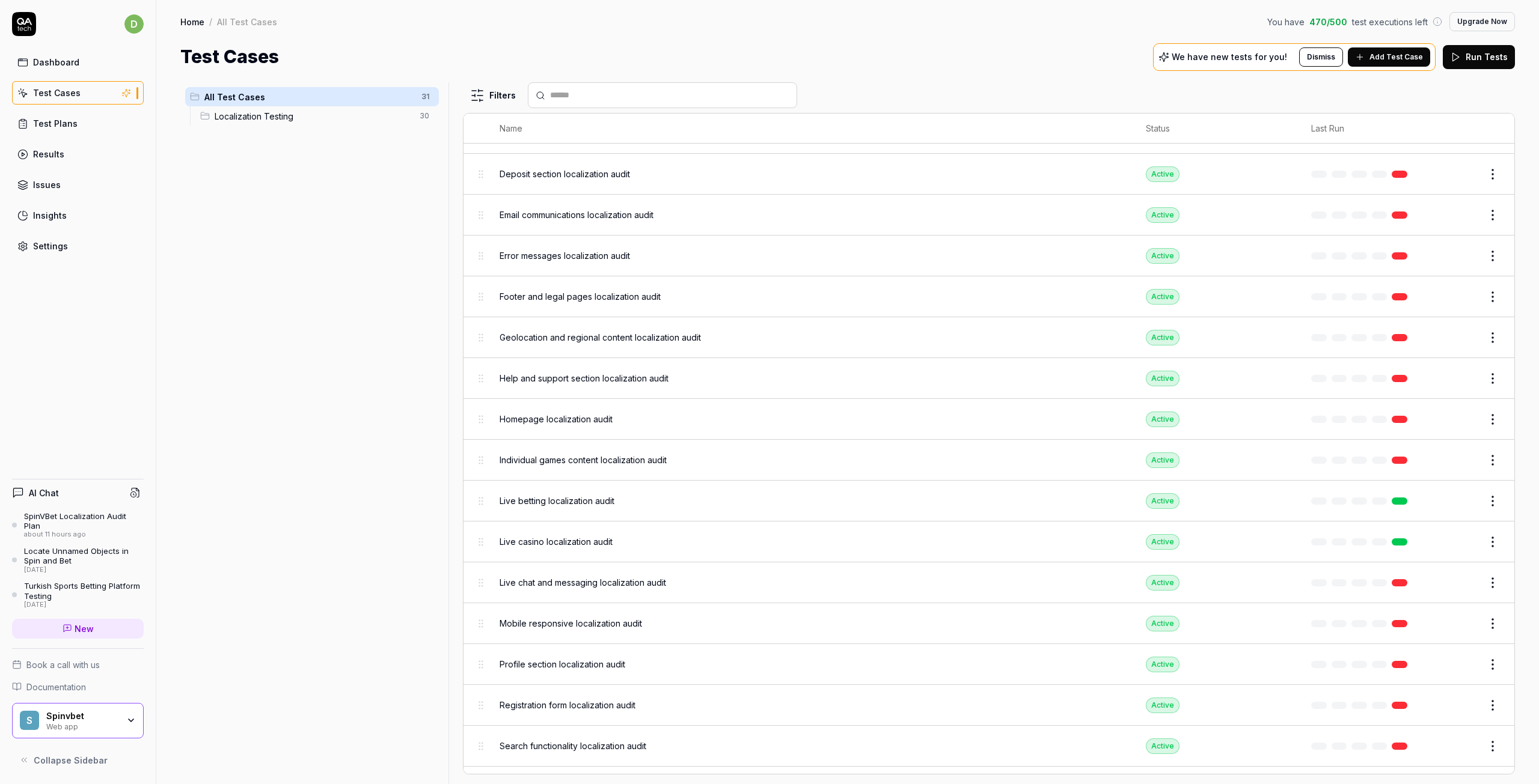
scroll to position [296, 0]
click at [481, 215] on body "d Dashboard Test Cases Test Plans Results Issues Insights Settings AI Chat Spin…" at bounding box center [770, 392] width 1539 height 784
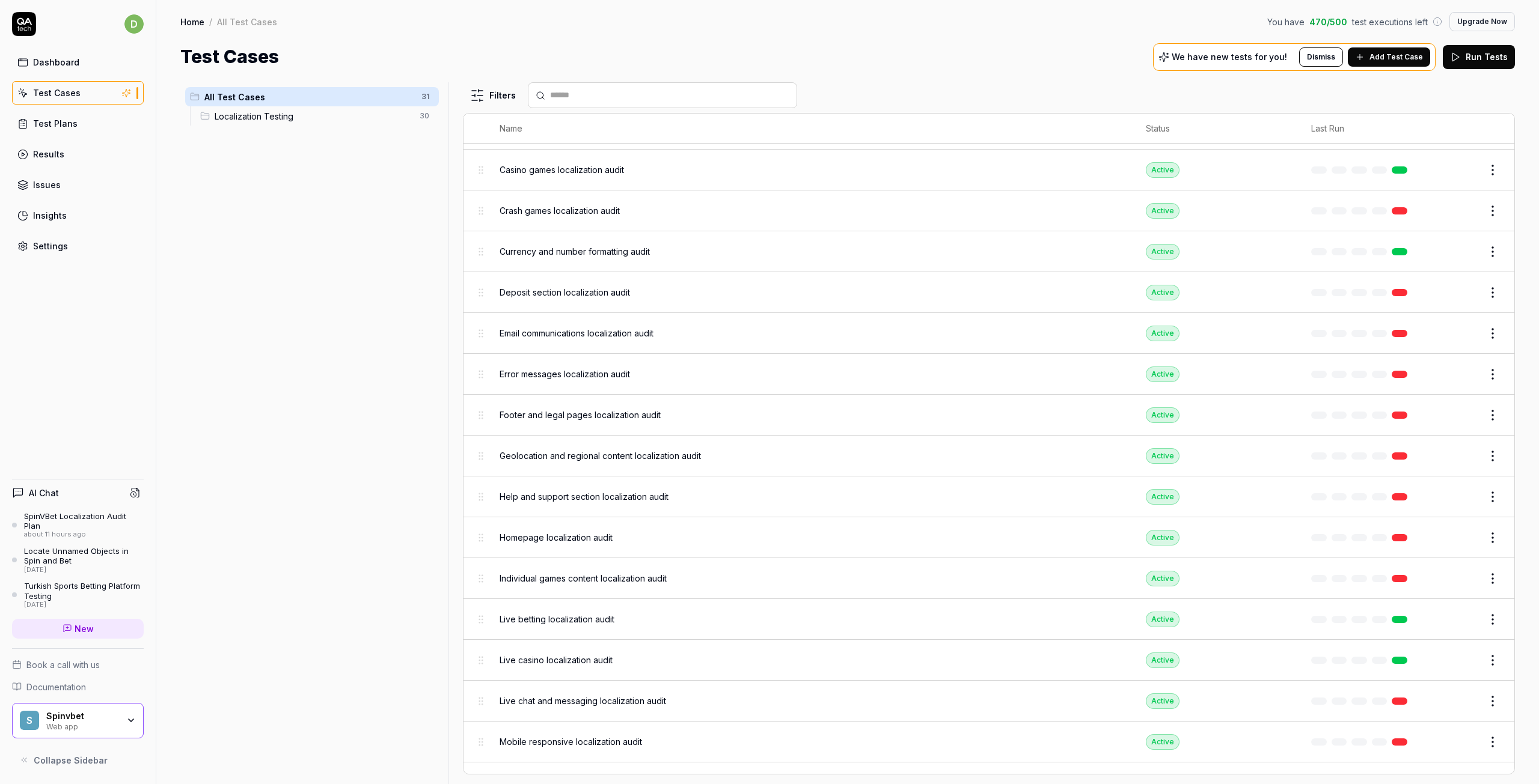
scroll to position [0, 0]
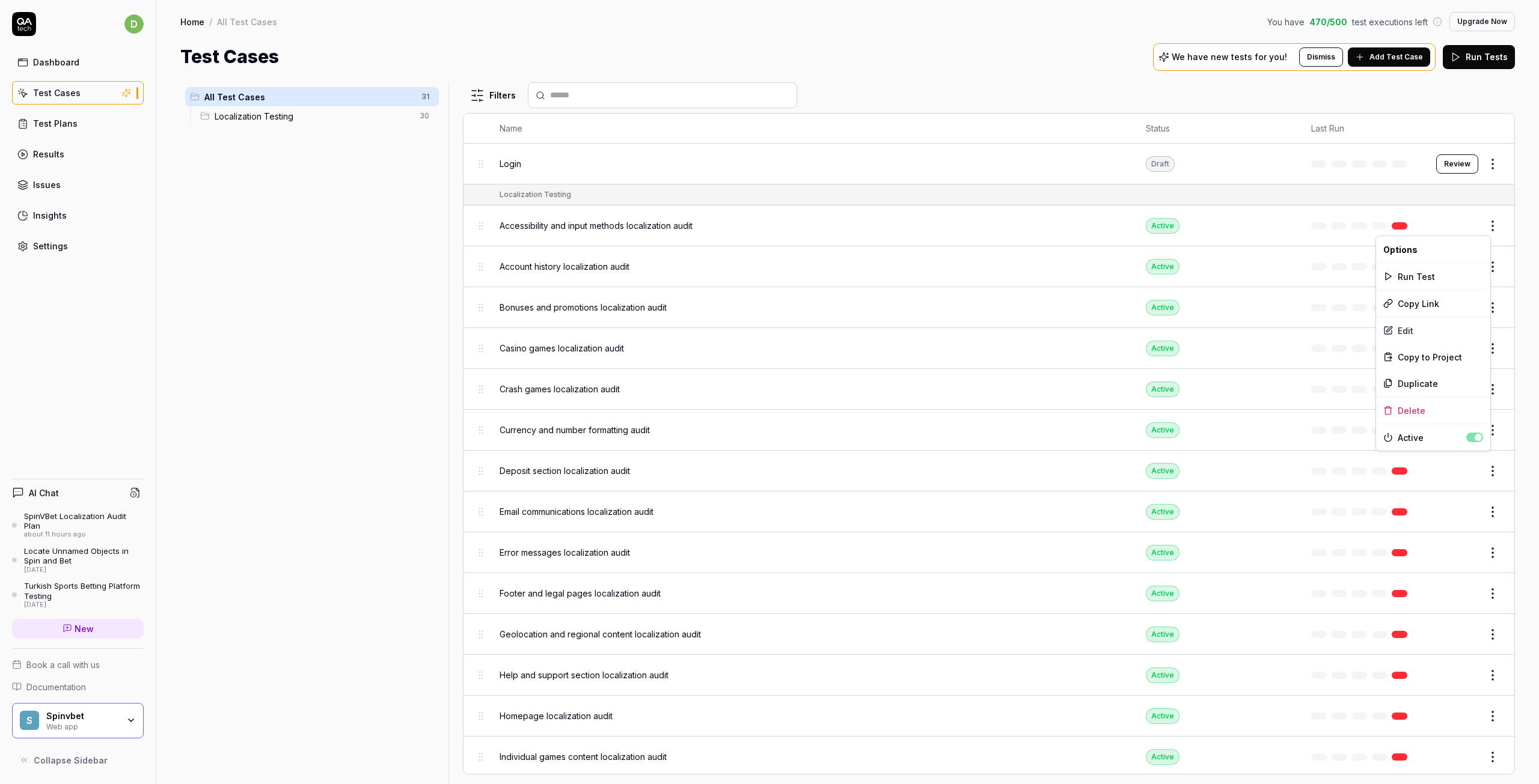
click at [1489, 224] on html "d Dashboard Test Cases Test Plans Results Issues Insights Settings AI Chat Spin…" at bounding box center [770, 392] width 1539 height 784
drag, startPoint x: 1443, startPoint y: 354, endPoint x: 1439, endPoint y: 379, distance: 25.3
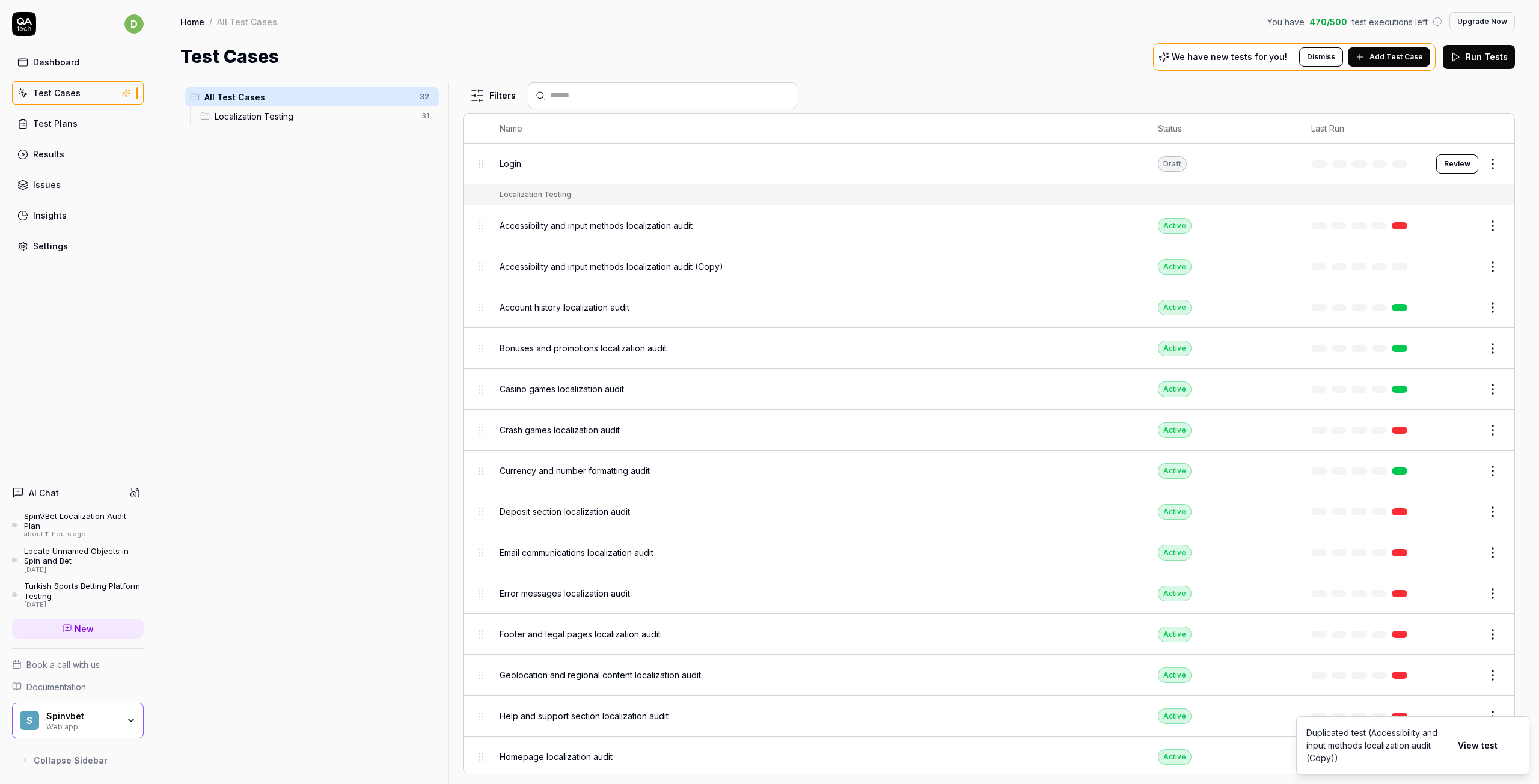
click at [651, 172] on div "Login" at bounding box center [817, 164] width 634 height 26
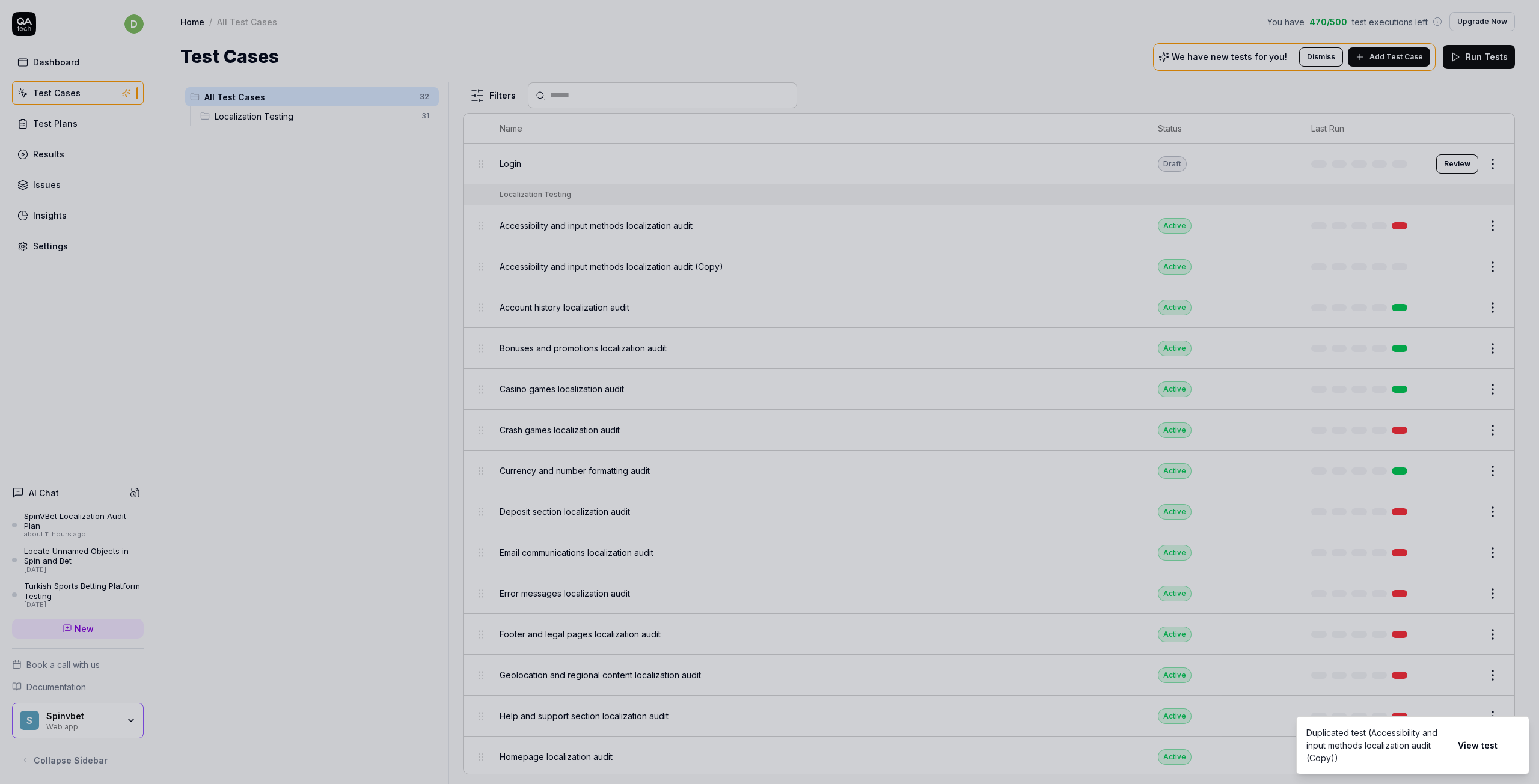
click at [514, 167] on div at bounding box center [770, 392] width 1539 height 784
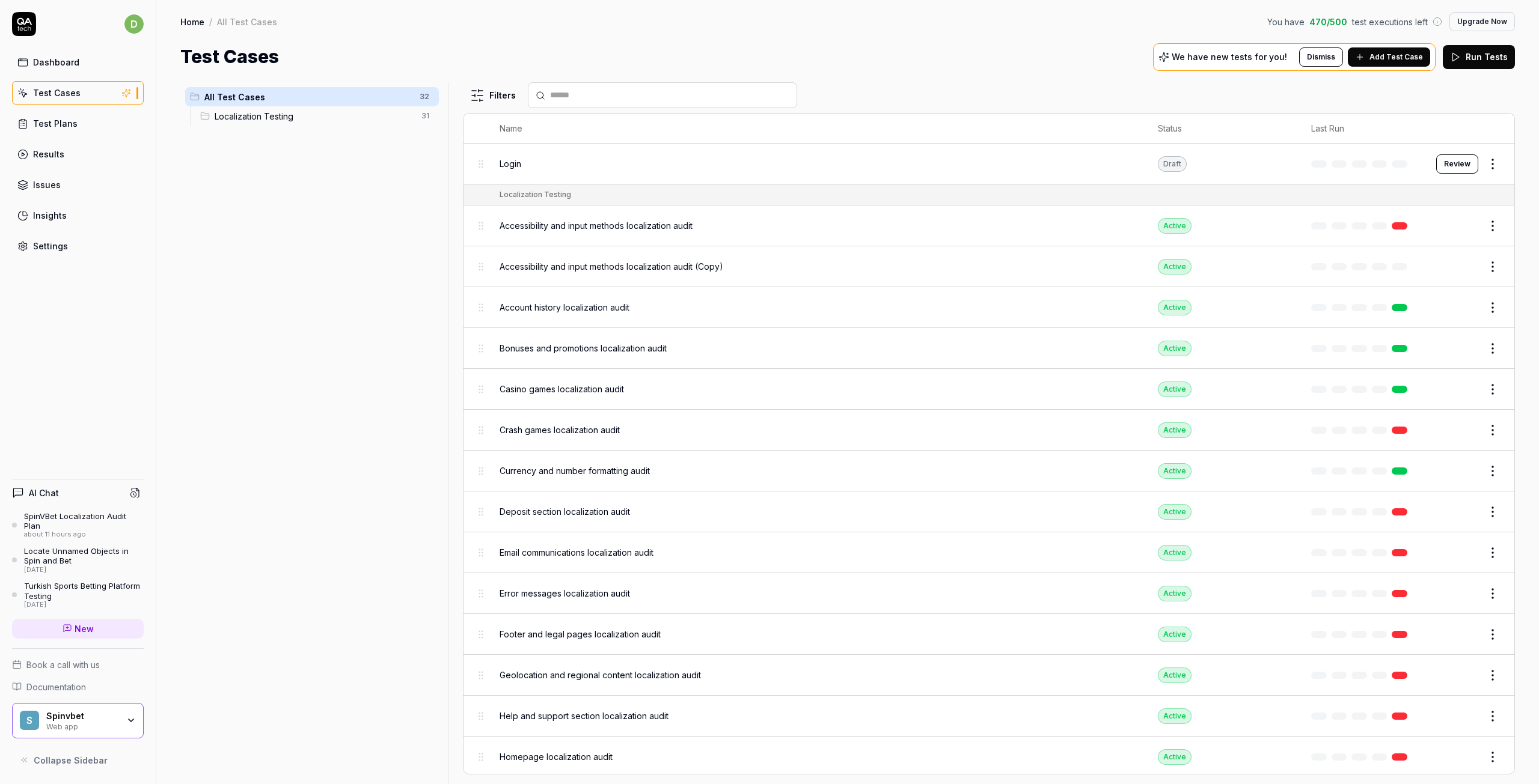
click at [513, 166] on span "Login" at bounding box center [510, 164] width 21 height 13
